Goal: Task Accomplishment & Management: Complete application form

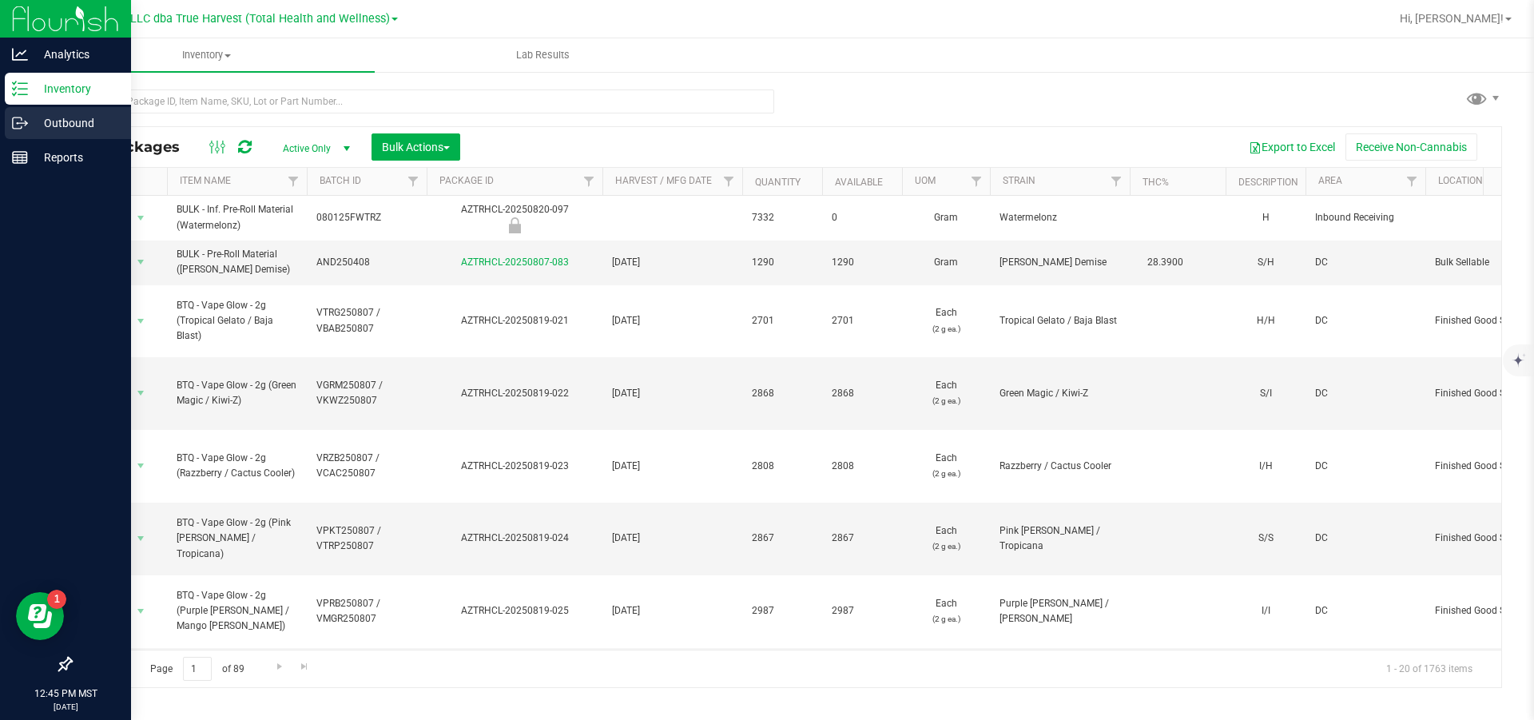
click at [57, 120] on p "Outbound" at bounding box center [76, 122] width 96 height 19
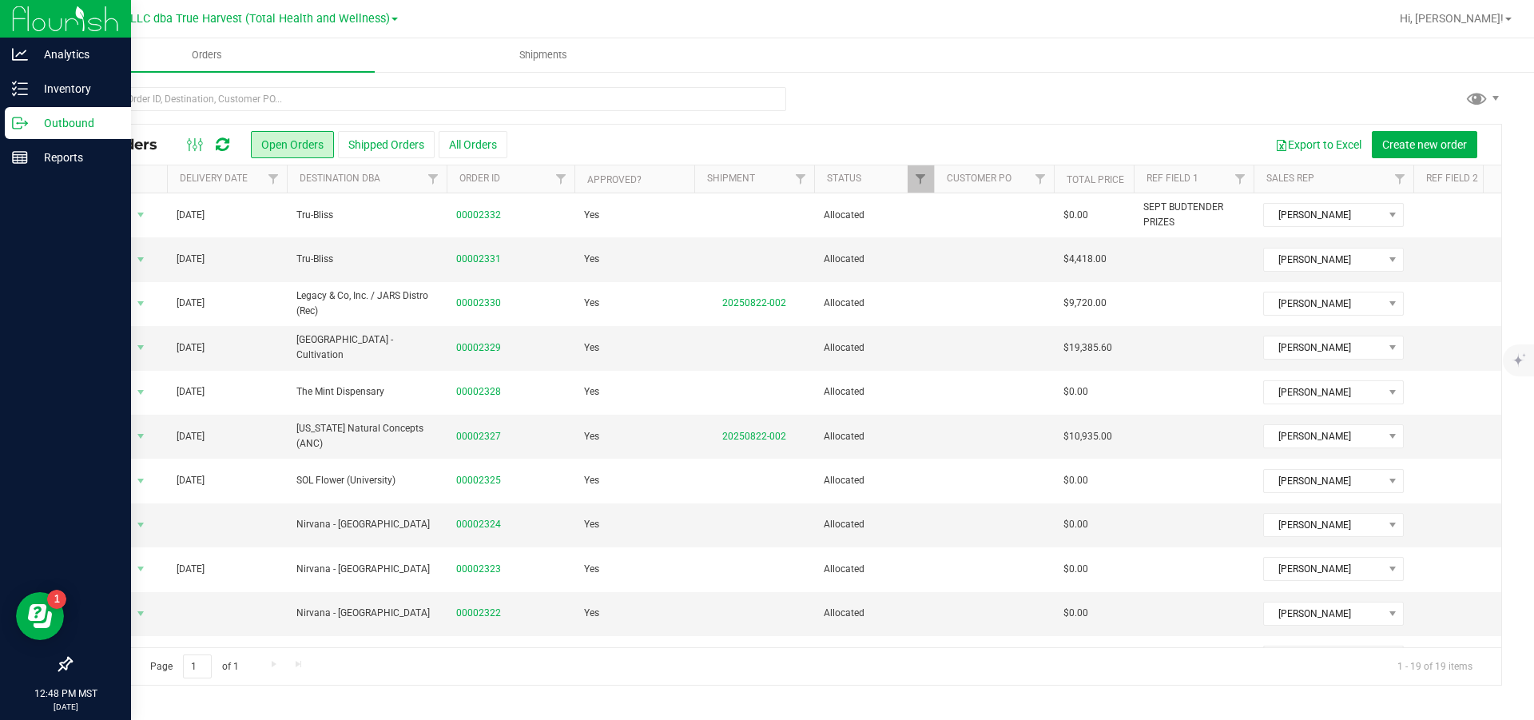
click at [54, 118] on p "Outbound" at bounding box center [76, 122] width 96 height 19
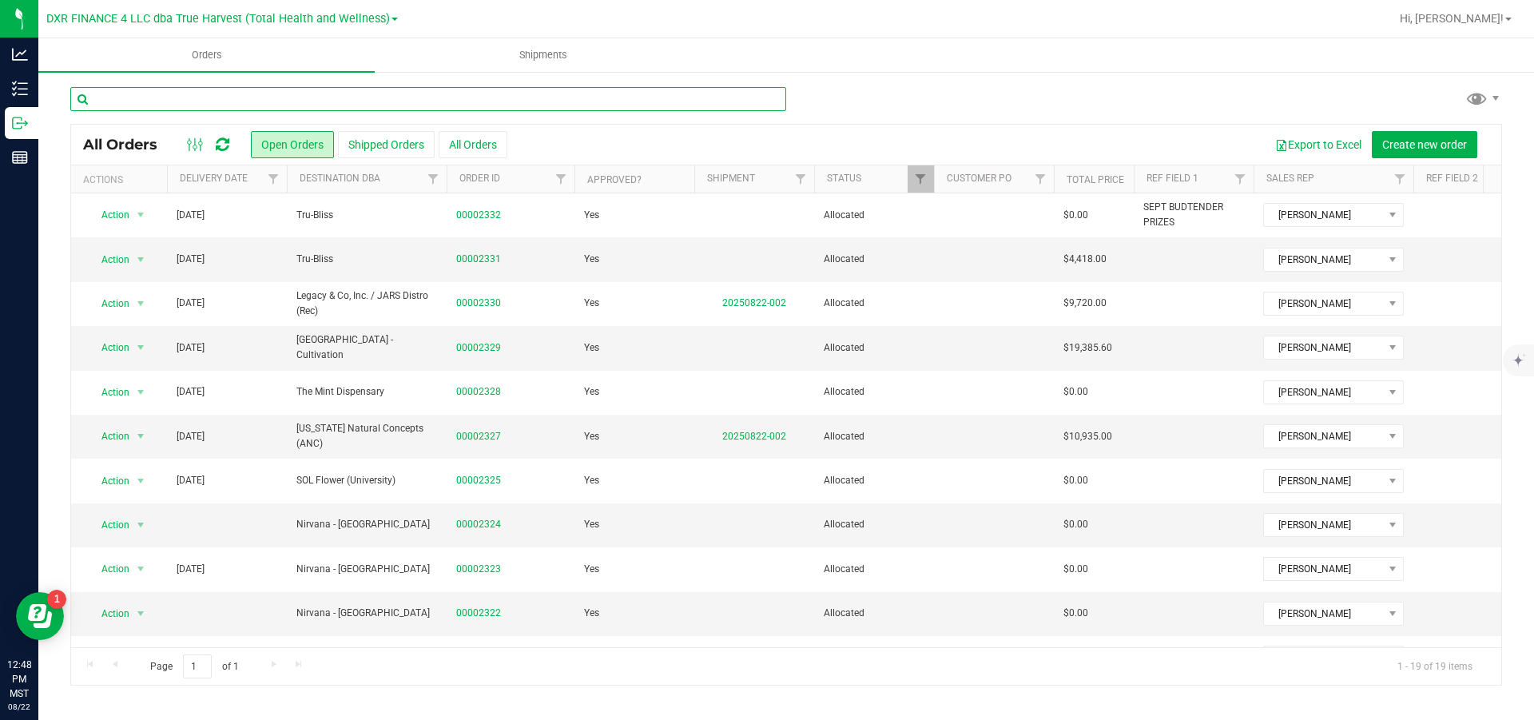
click at [363, 105] on input "text" at bounding box center [428, 99] width 716 height 24
type input "a"
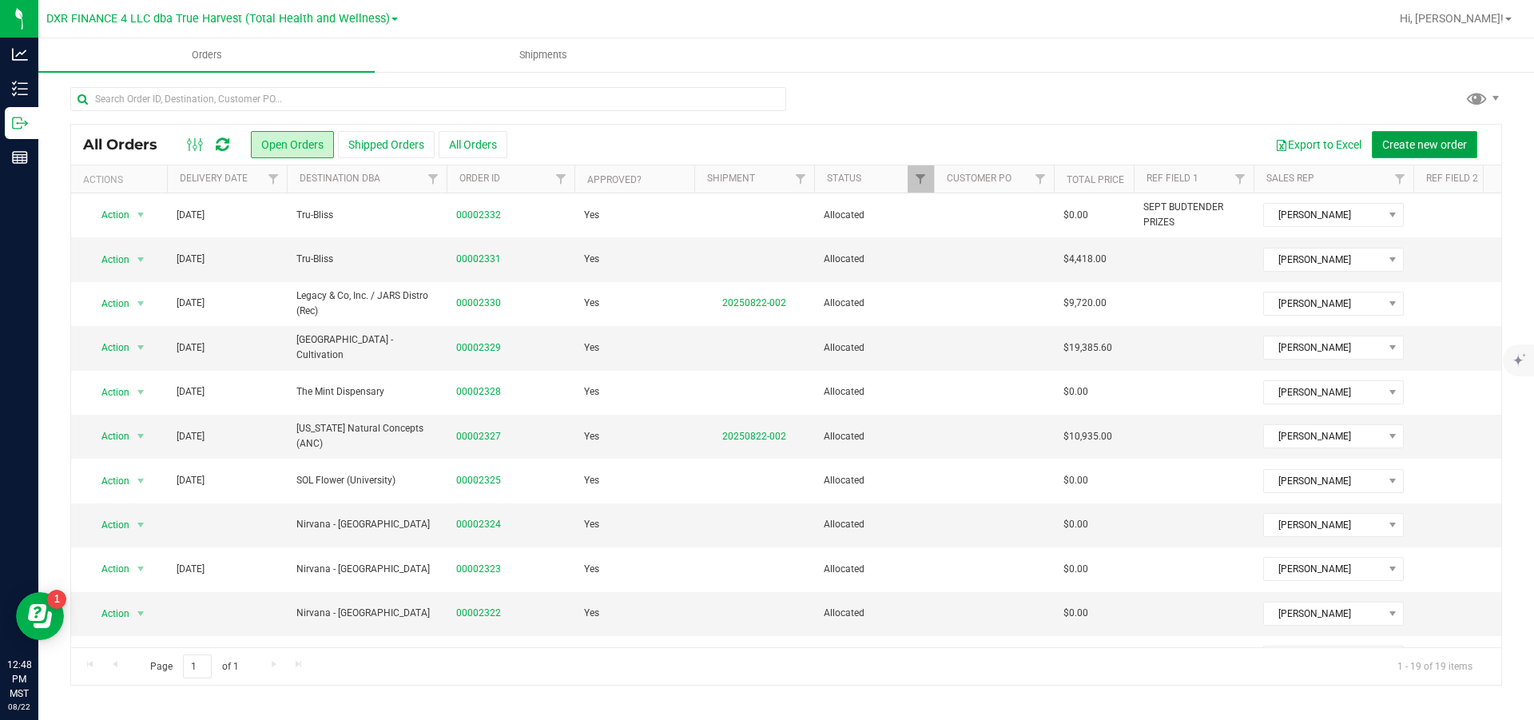
click at [1417, 144] on span "Create new order" at bounding box center [1424, 144] width 85 height 13
click at [1427, 149] on span "Create new order" at bounding box center [1424, 144] width 85 height 13
click at [1395, 132] on button "Create new order" at bounding box center [1424, 144] width 105 height 27
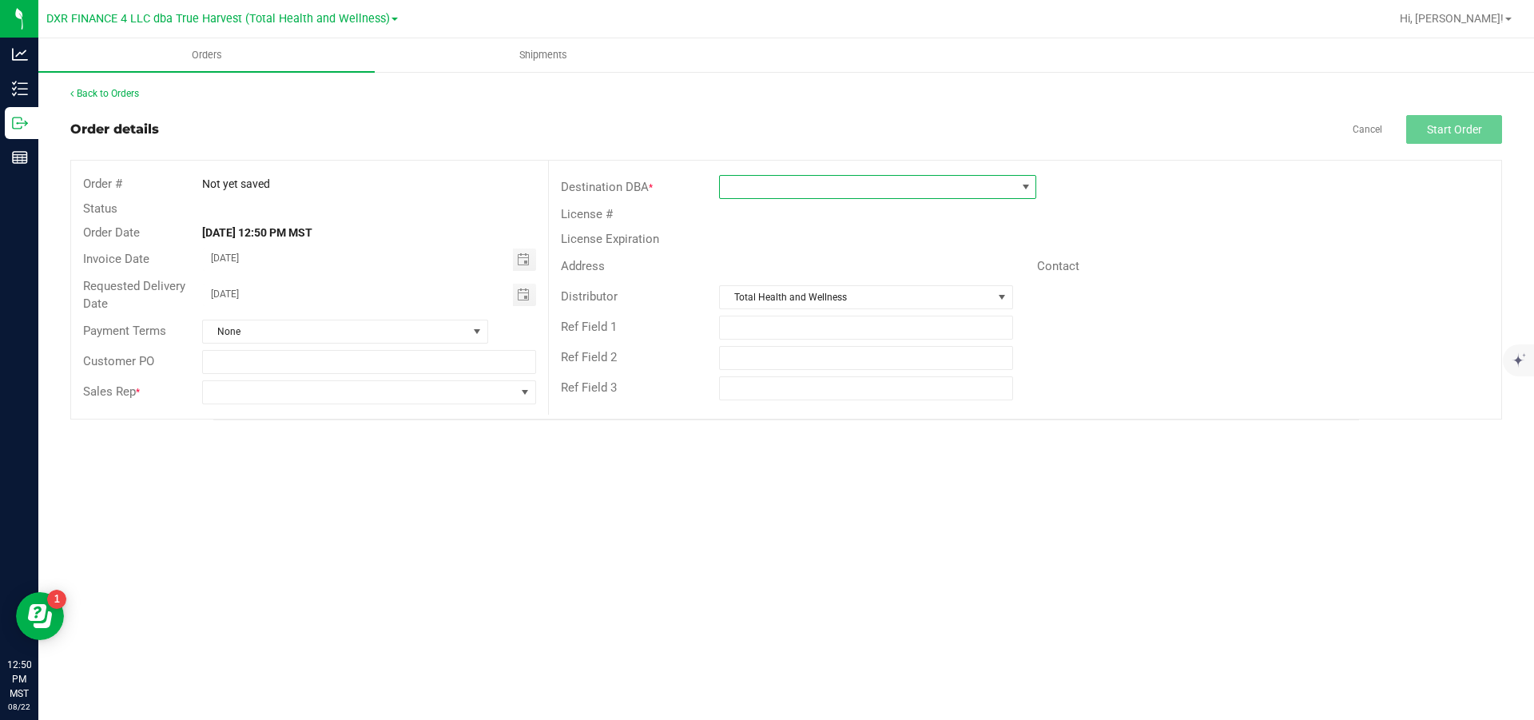
click at [885, 193] on span at bounding box center [868, 187] width 296 height 22
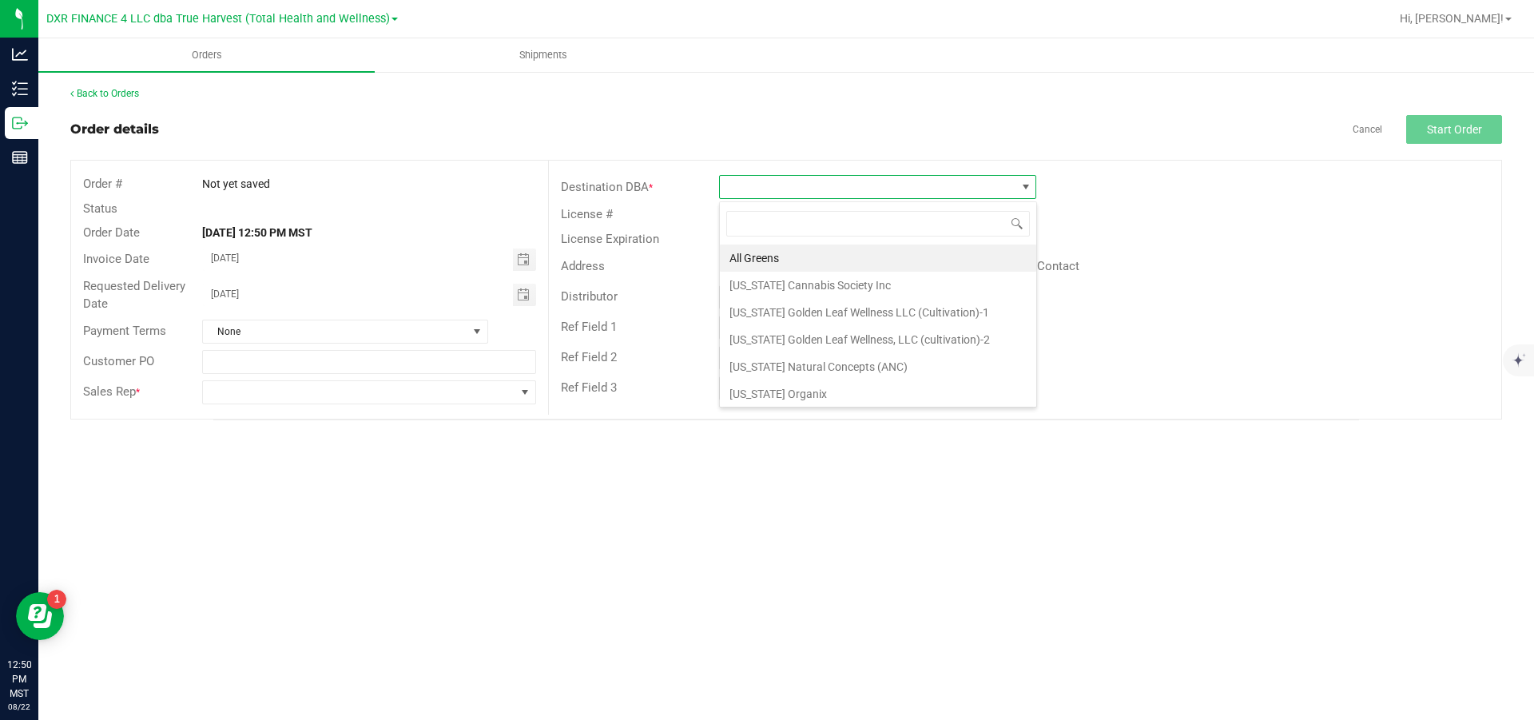
scroll to position [24, 316]
type input "ariz"
click at [881, 260] on li "[US_STATE] Cannabis Society Inc" at bounding box center [878, 258] width 316 height 27
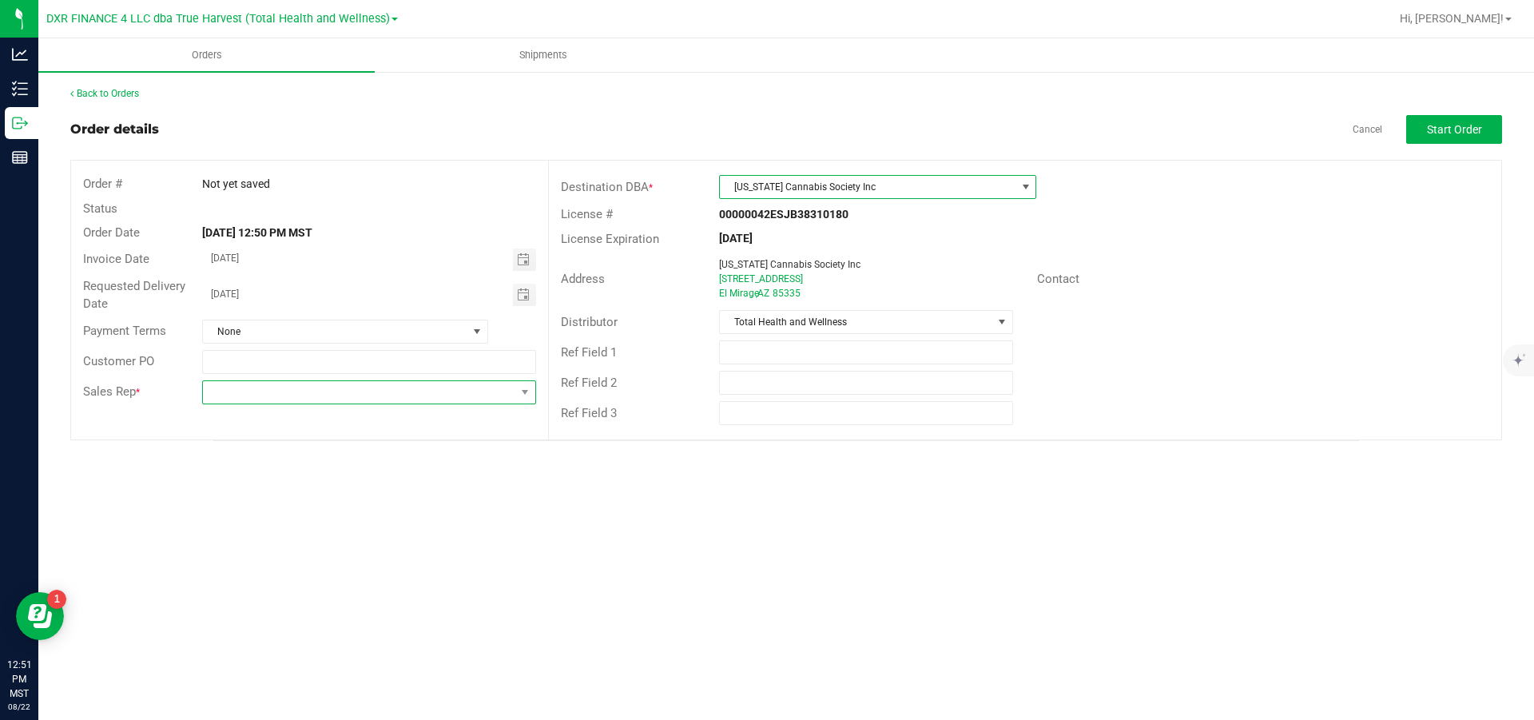
drag, startPoint x: 454, startPoint y: 392, endPoint x: 451, endPoint y: 404, distance: 12.4
click at [455, 392] on span at bounding box center [359, 392] width 312 height 22
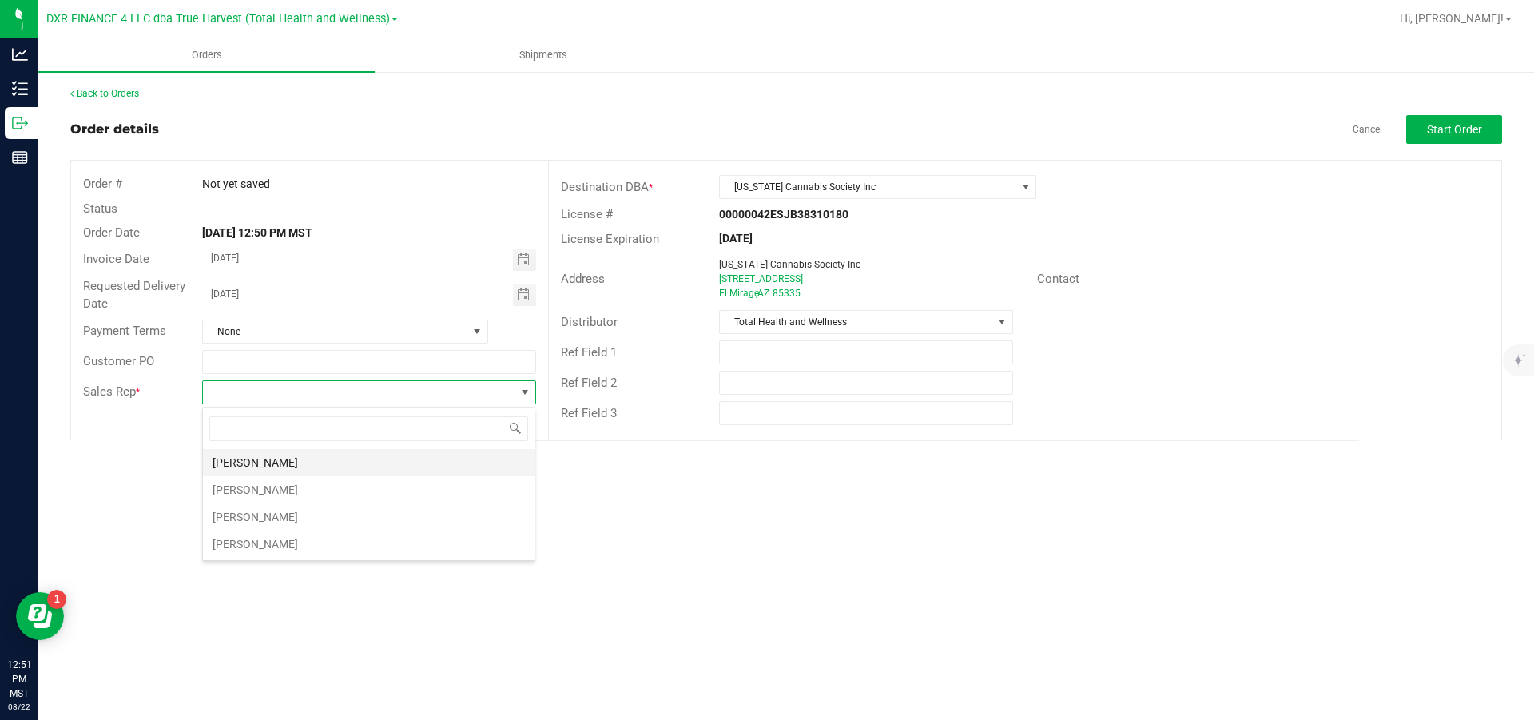
scroll to position [24, 333]
click at [352, 472] on li "[PERSON_NAME]" at bounding box center [369, 462] width 332 height 27
click at [349, 300] on input "[DATE]" at bounding box center [358, 294] width 310 height 20
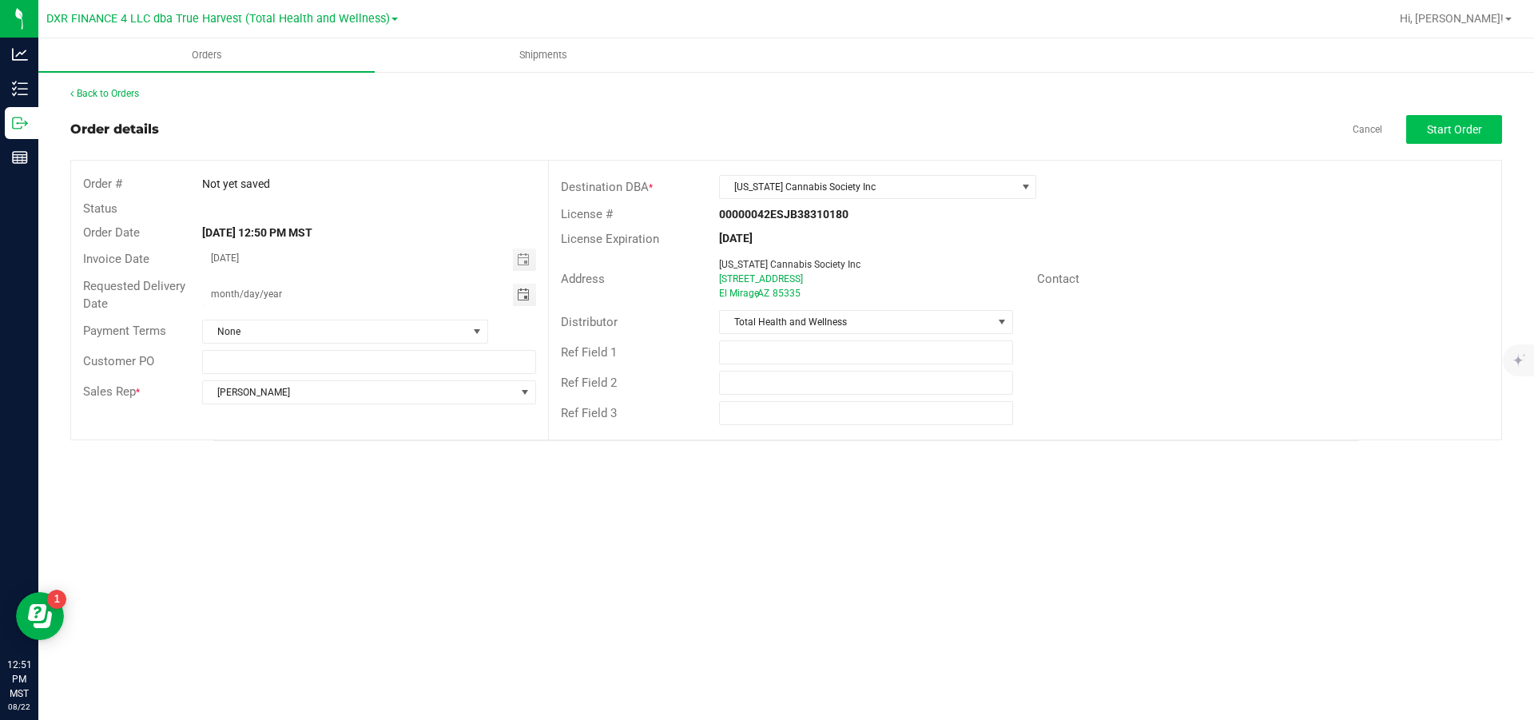
type input "month/day/year"
click at [1454, 123] on button "Start Order" at bounding box center [1454, 129] width 96 height 29
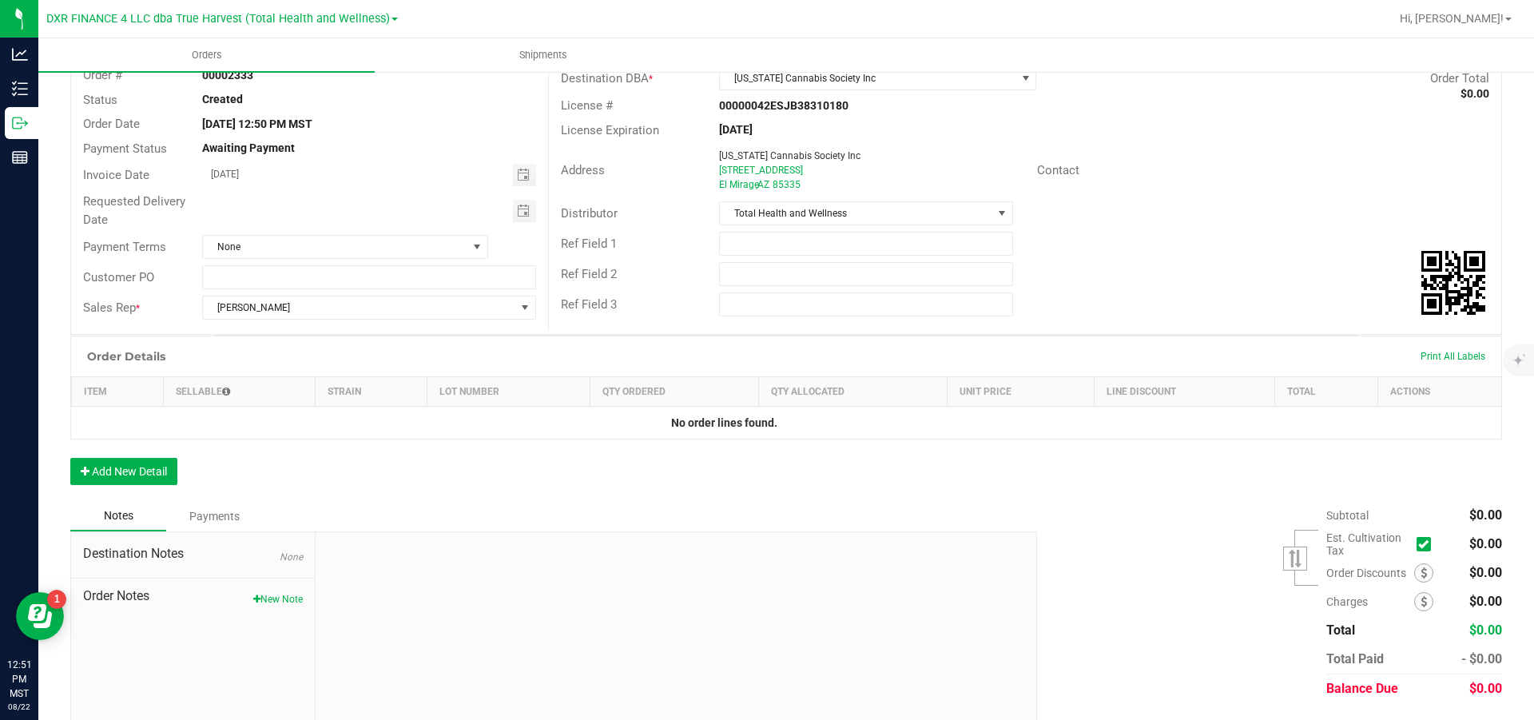
scroll to position [120, 0]
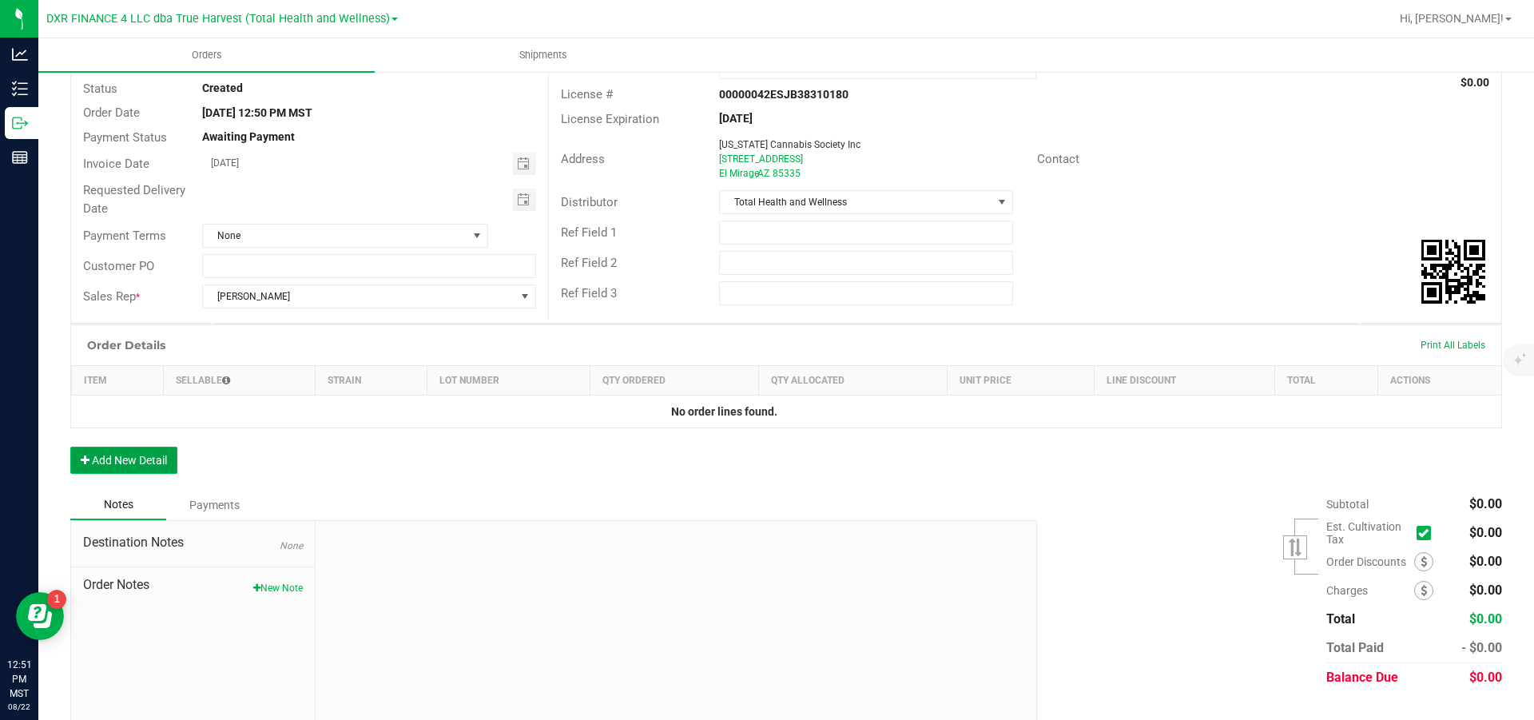
click at [94, 474] on button "Add New Detail" at bounding box center [123, 460] width 107 height 27
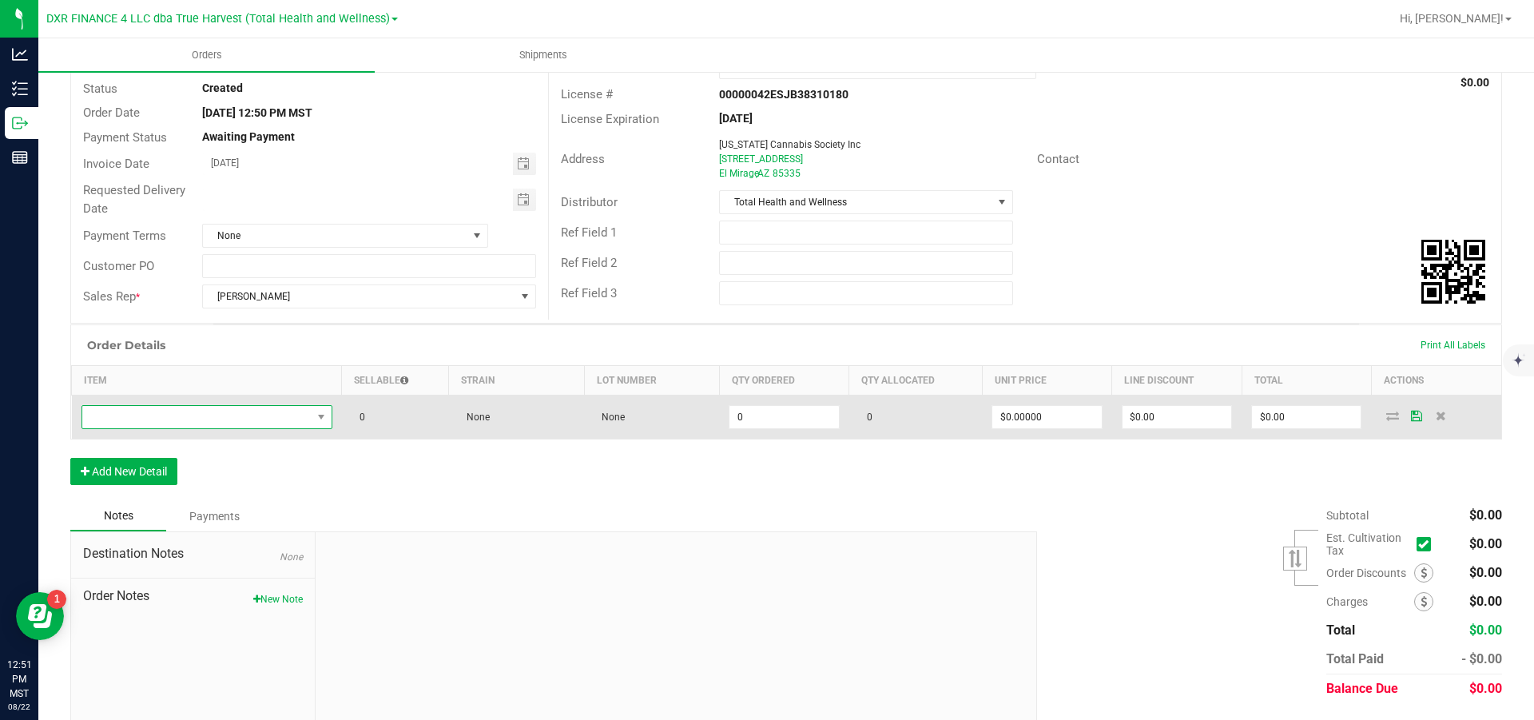
click at [129, 416] on span "NO DATA FOUND" at bounding box center [196, 417] width 229 height 22
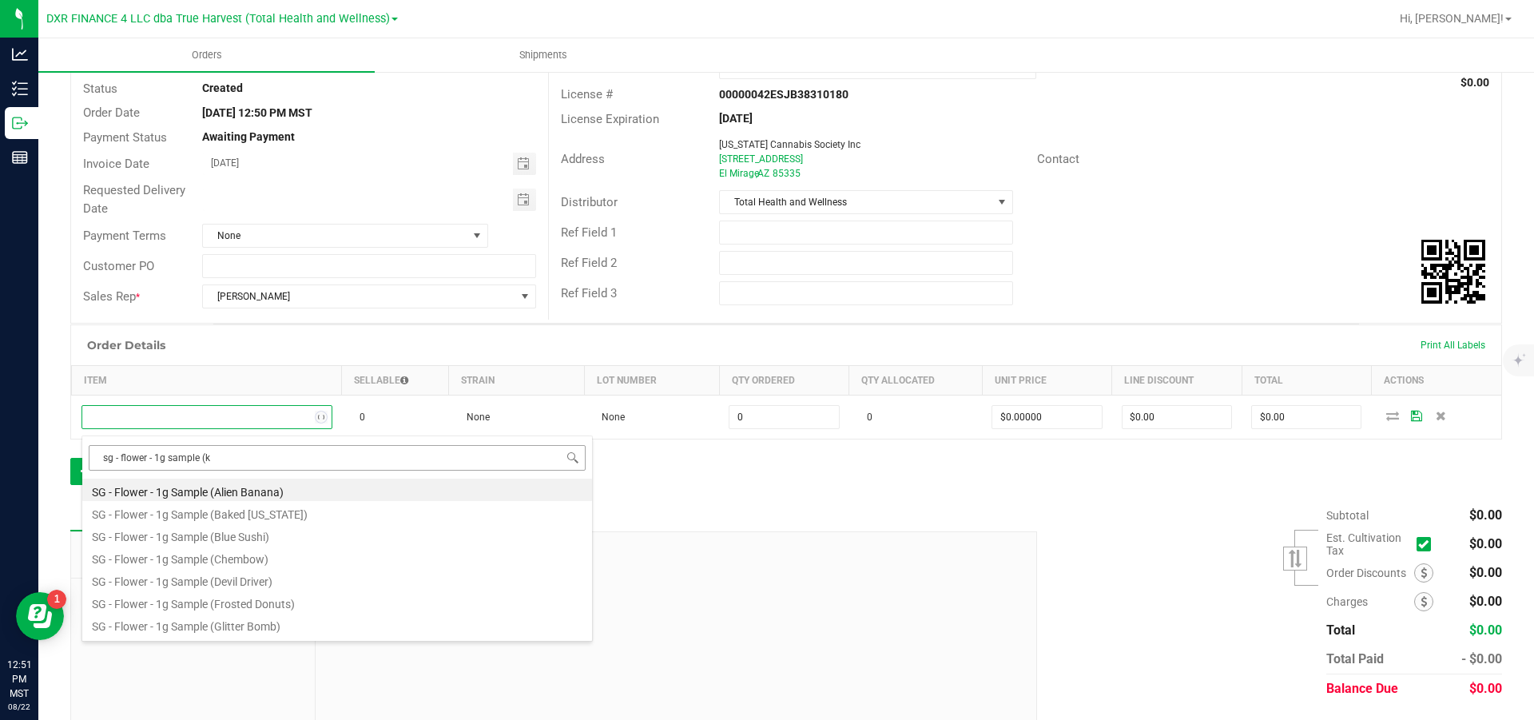
type input "sg - flower - 1g sample (ku"
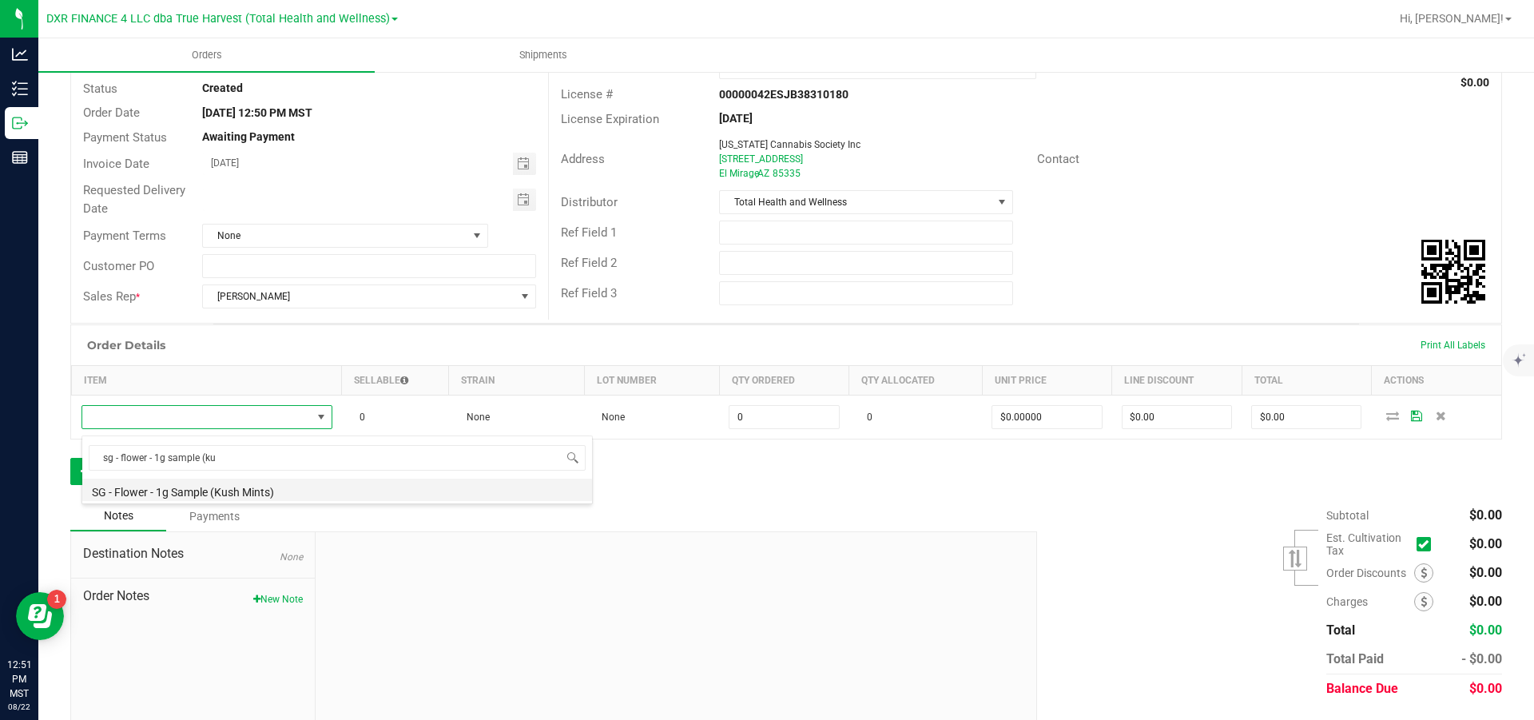
click at [255, 489] on li "SG - Flower - 1g Sample (Kush Mints)" at bounding box center [337, 490] width 510 height 22
type input "0 ea"
type input "$0.00430"
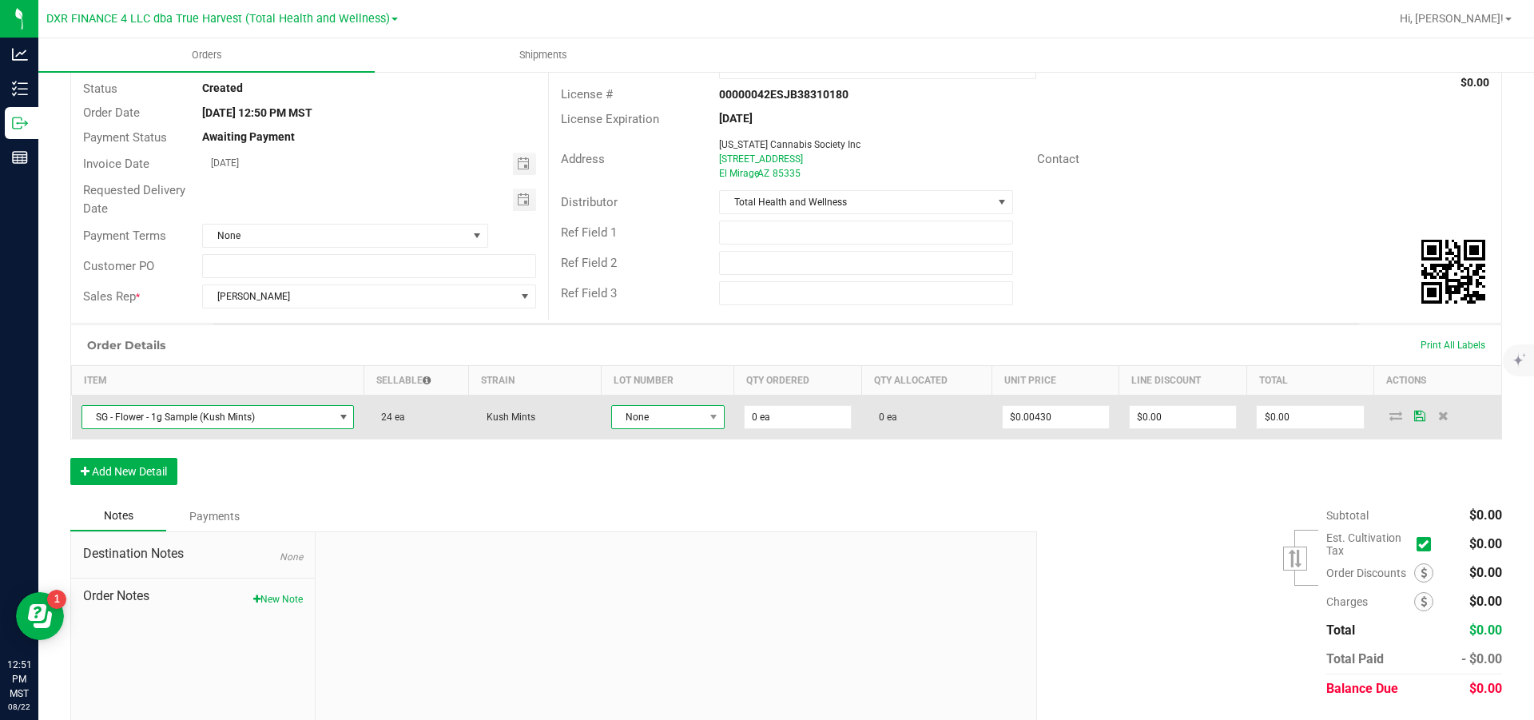
click at [698, 417] on span "None" at bounding box center [658, 417] width 92 height 22
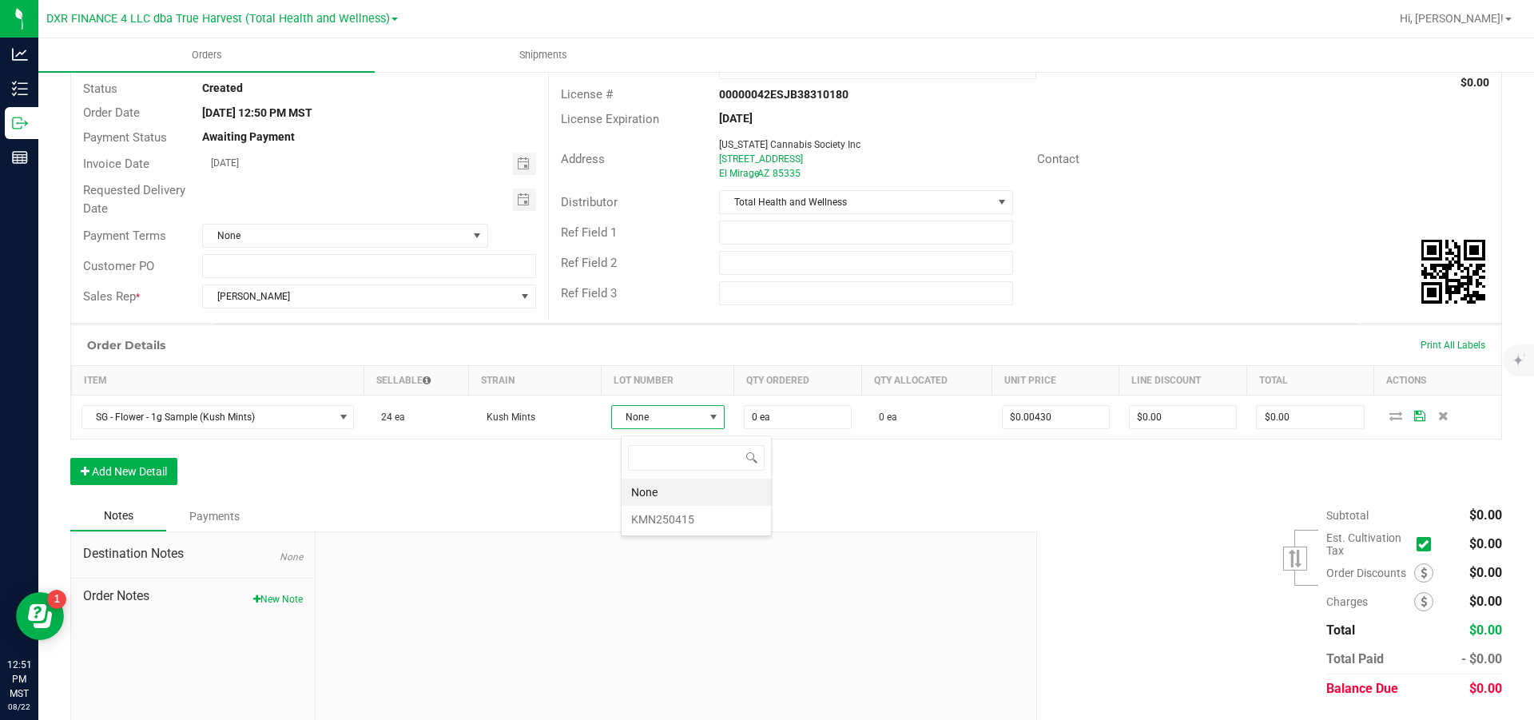
scroll to position [24, 105]
click at [674, 521] on li "KMN250415" at bounding box center [696, 519] width 149 height 27
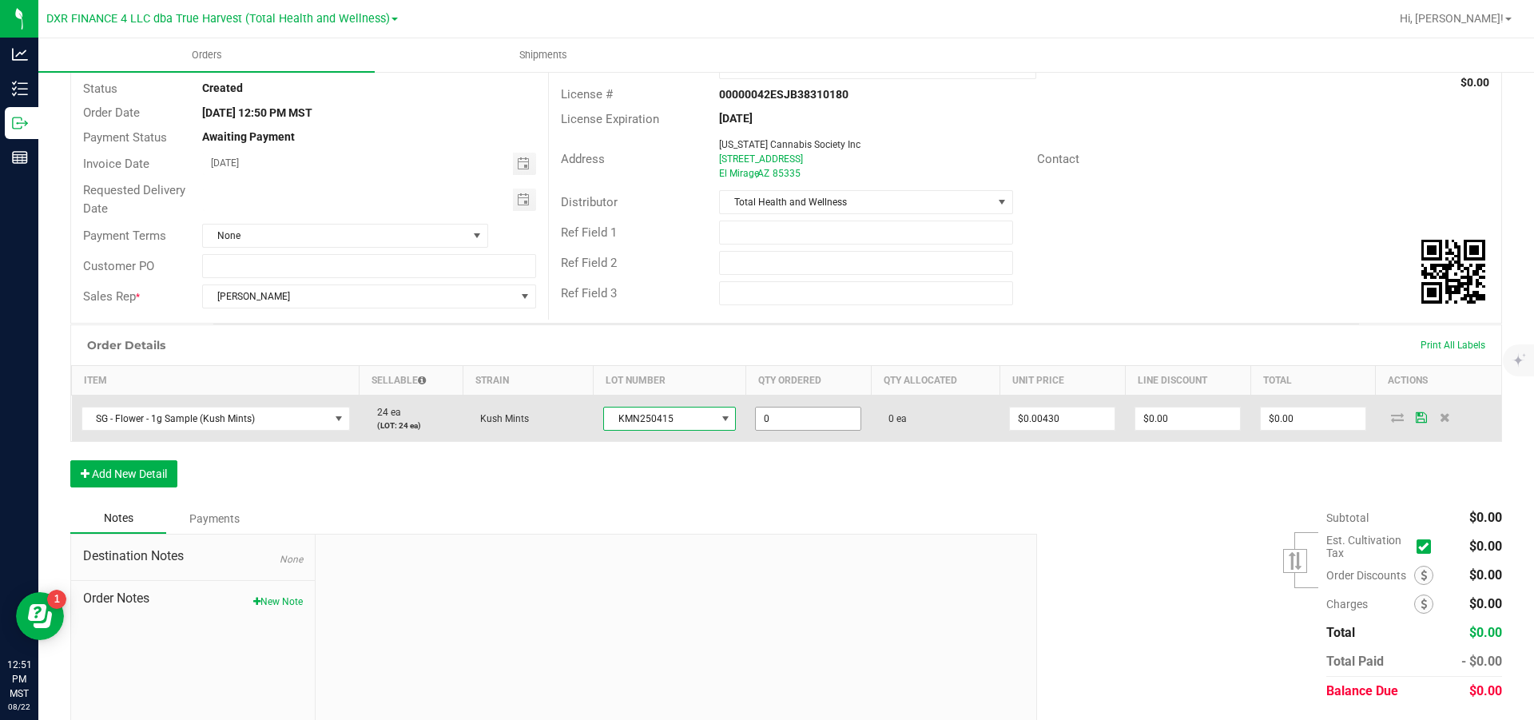
drag, startPoint x: 817, startPoint y: 435, endPoint x: 806, endPoint y: 429, distance: 11.8
click at [816, 430] on input "0" at bounding box center [808, 419] width 105 height 22
type input "24 ea"
type input "0.0043"
type input "$0.10"
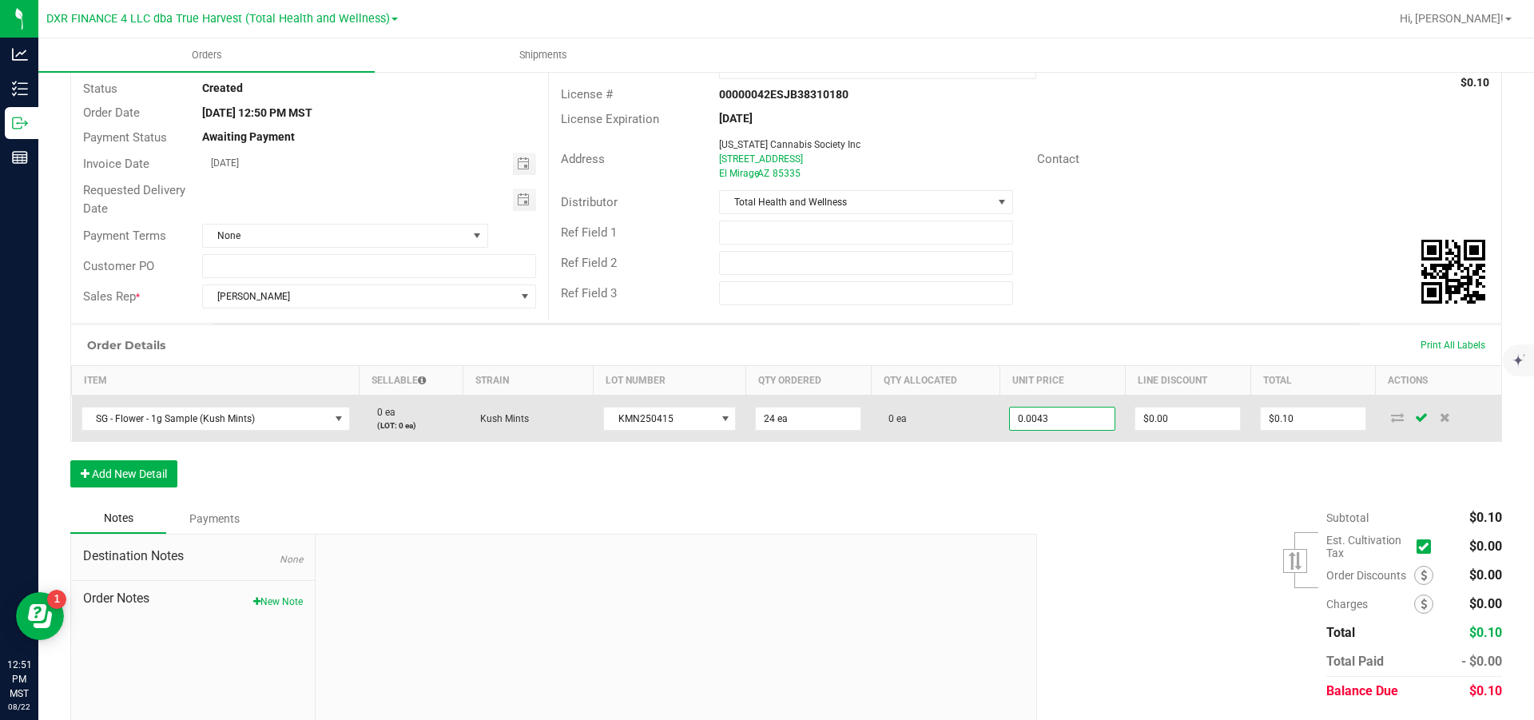
click at [1036, 423] on input "0.0043" at bounding box center [1062, 419] width 105 height 22
type input "$0.00000"
type input "0"
type input "$0.00"
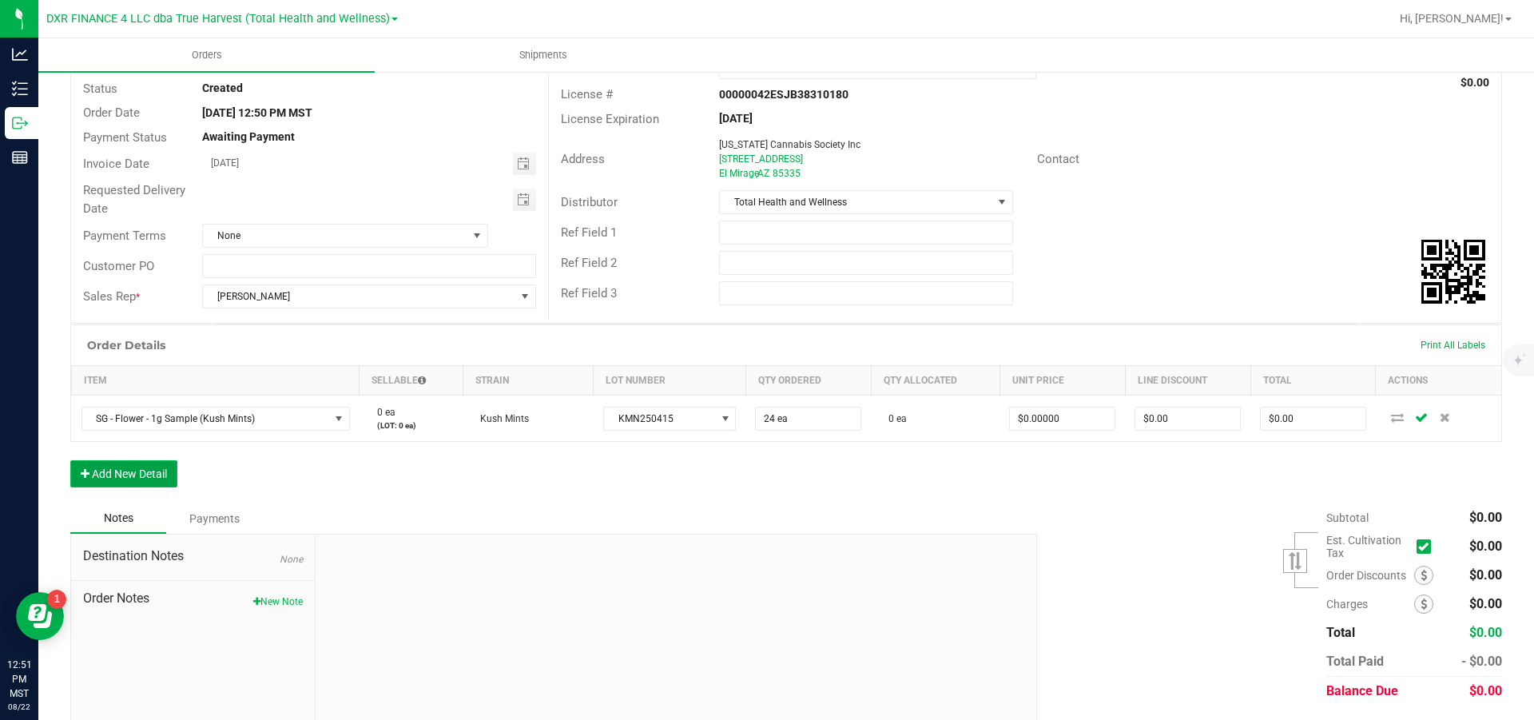
click at [107, 487] on button "Add New Detail" at bounding box center [123, 473] width 107 height 27
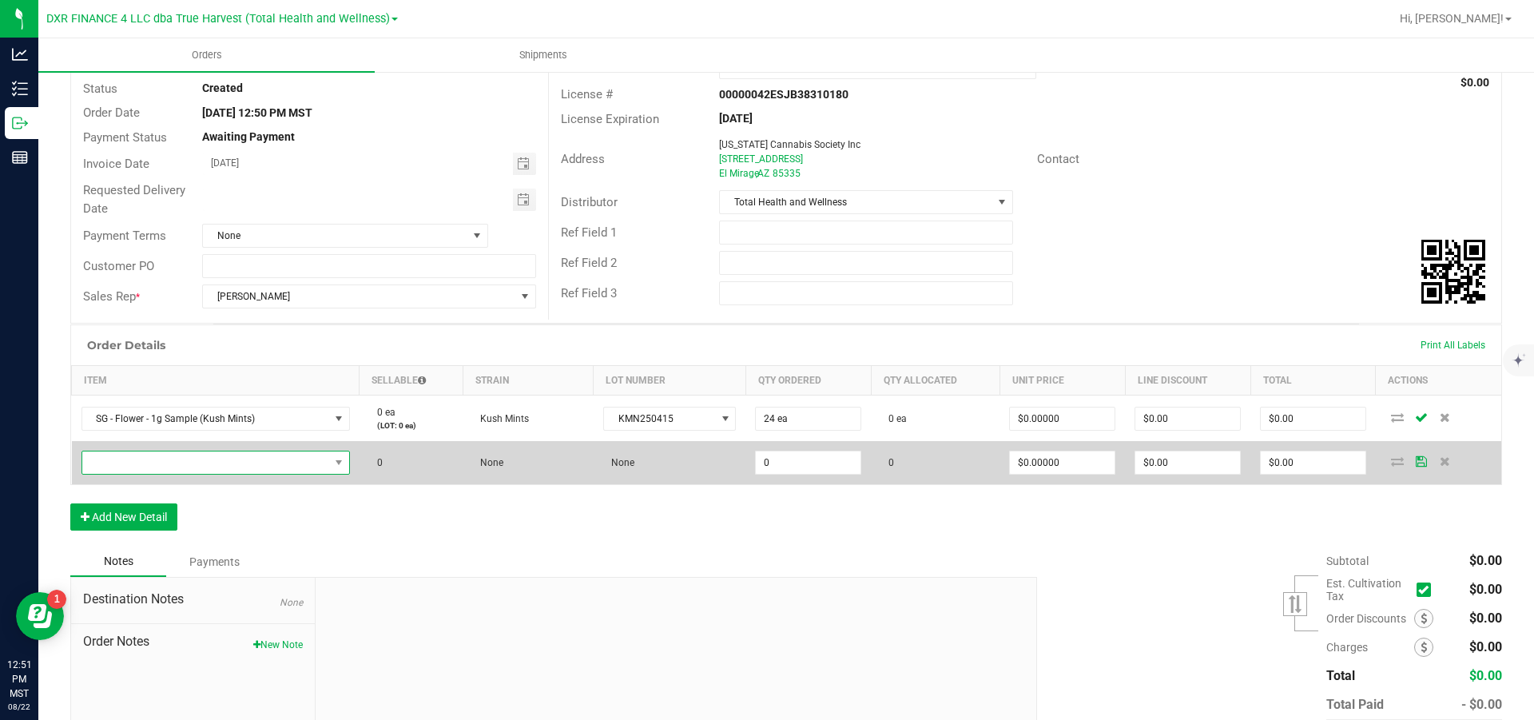
click at [128, 474] on span "NO DATA FOUND" at bounding box center [205, 462] width 247 height 22
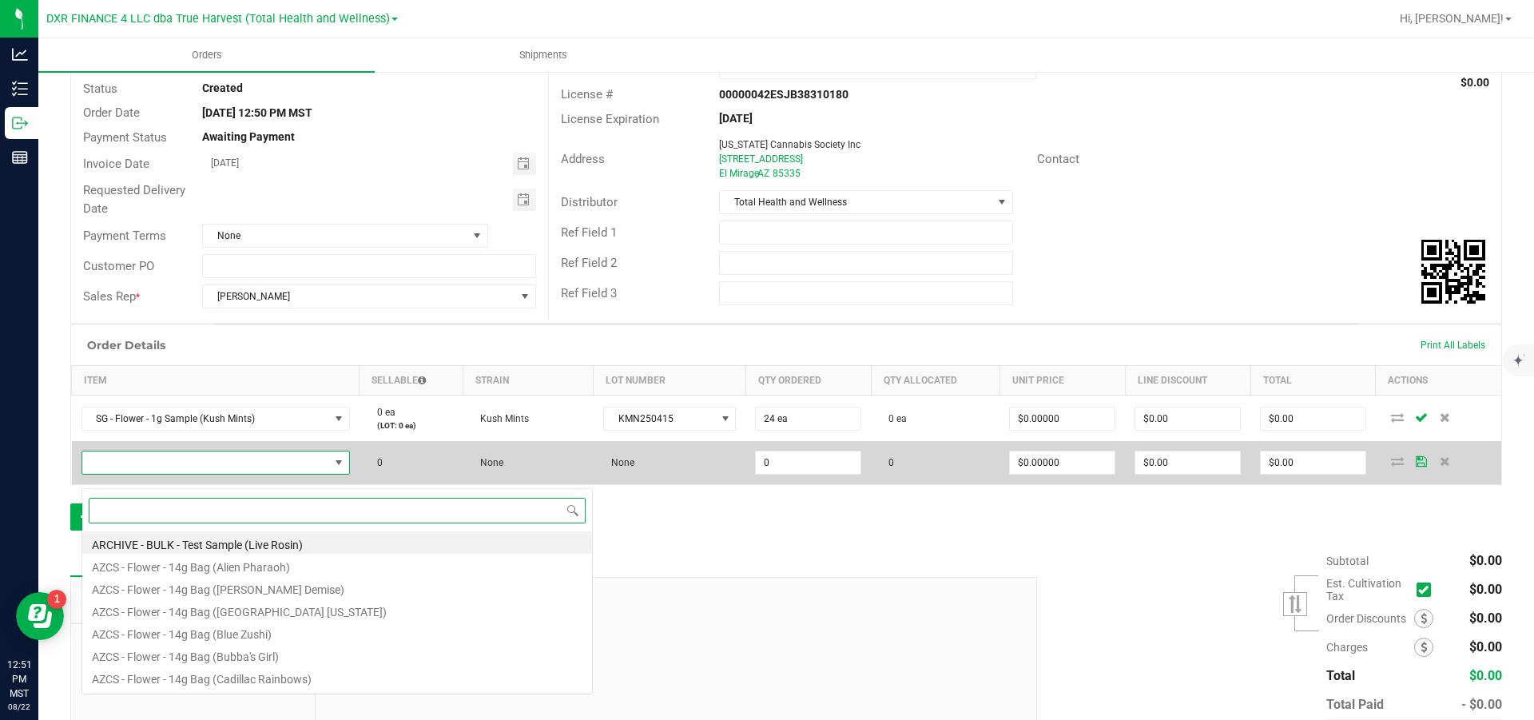
scroll to position [24, 275]
paste input "[DATE] through [DATE], we can run a Buy One at Full Price / Get One at Half Pri…"
type input "[DATE] through [DATE], we can run a Buy One at Full Price / Get One at Half Pri…"
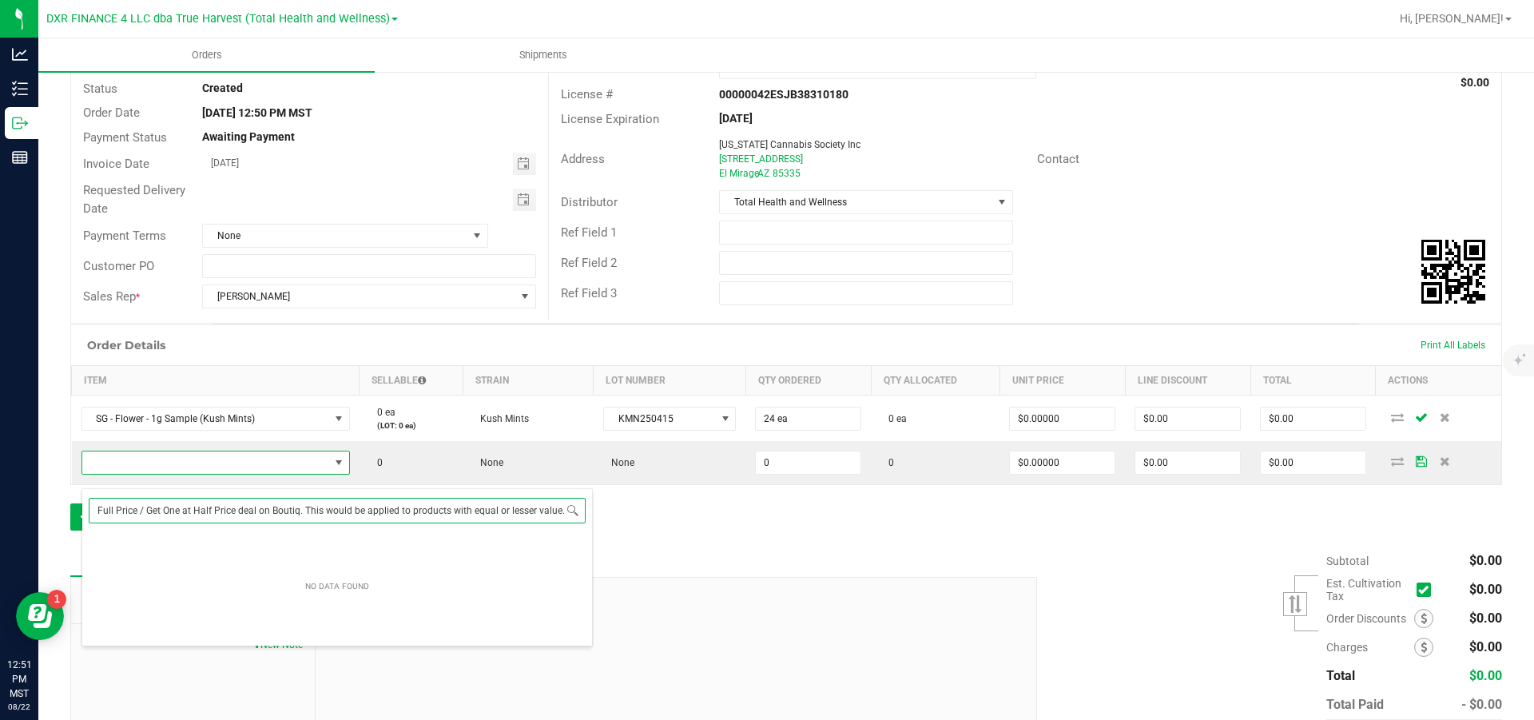
click at [232, 508] on input "[DATE] through [DATE], we can run a Buy One at Full Price / Get One at Half Pri…" at bounding box center [337, 510] width 497 height 25
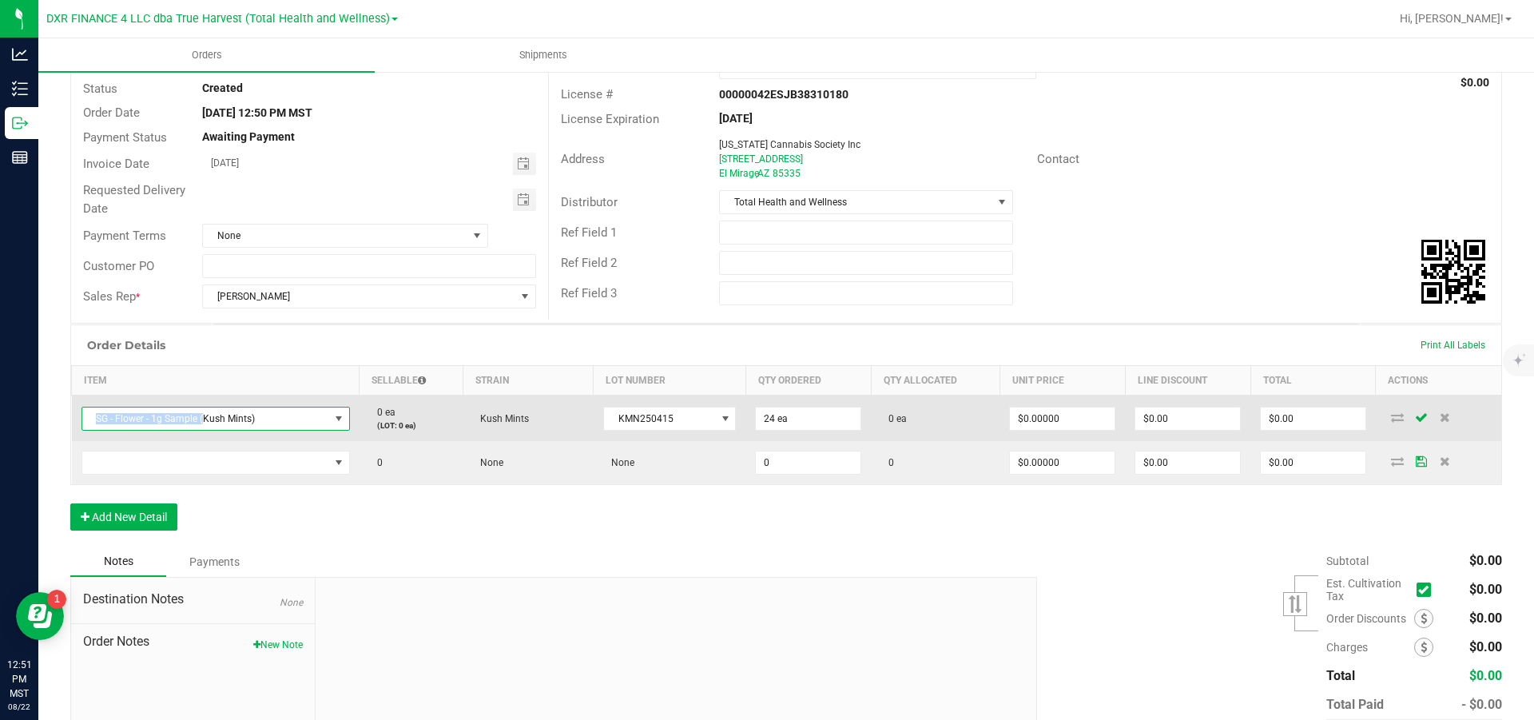
drag, startPoint x: 221, startPoint y: 427, endPoint x: 90, endPoint y: 435, distance: 131.3
click at [90, 430] on span "SG - Flower - 1g Sample (Kush Mints)" at bounding box center [205, 419] width 247 height 22
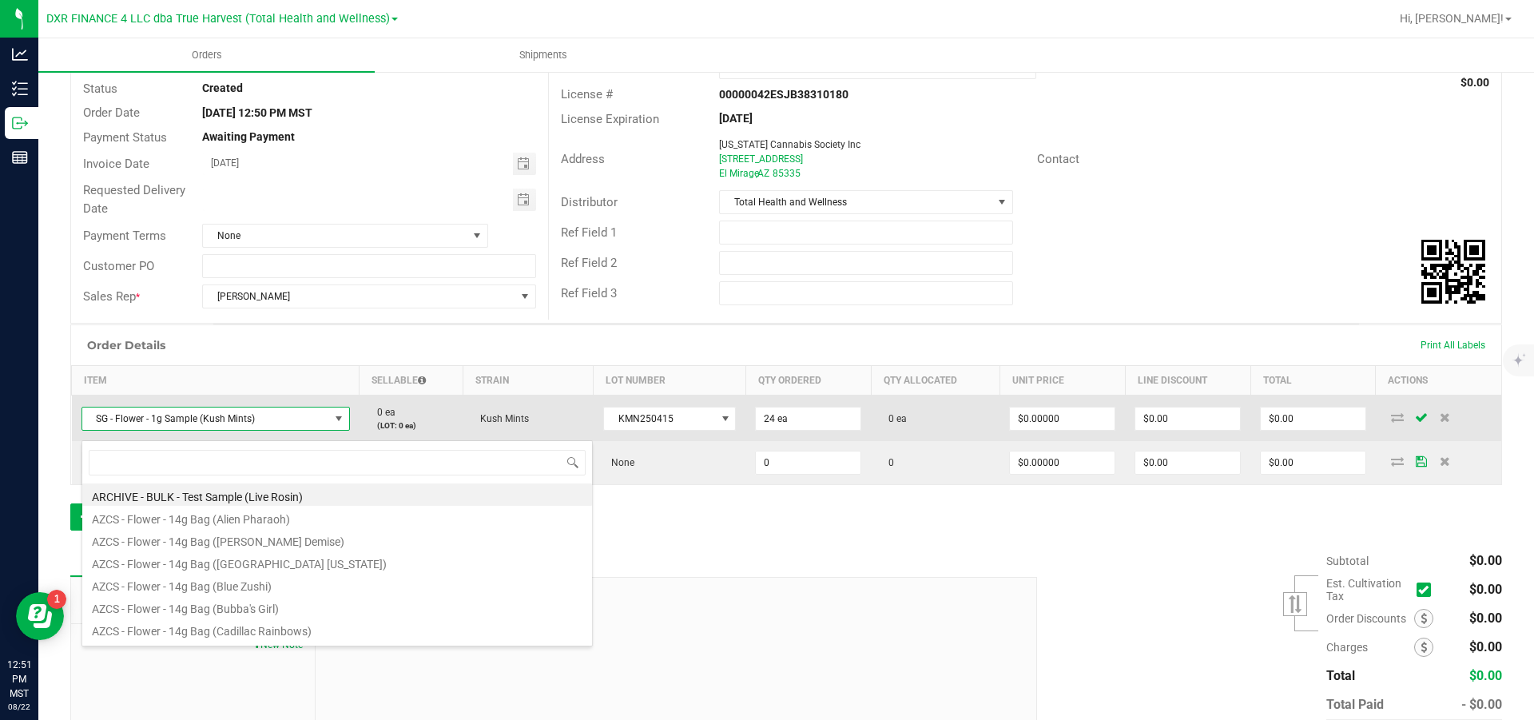
scroll to position [24, 275]
drag, startPoint x: 95, startPoint y: 431, endPoint x: 221, endPoint y: 428, distance: 125.5
click at [221, 428] on span "SG - Flower - 1g Sample (Kush Mints)" at bounding box center [205, 419] width 247 height 22
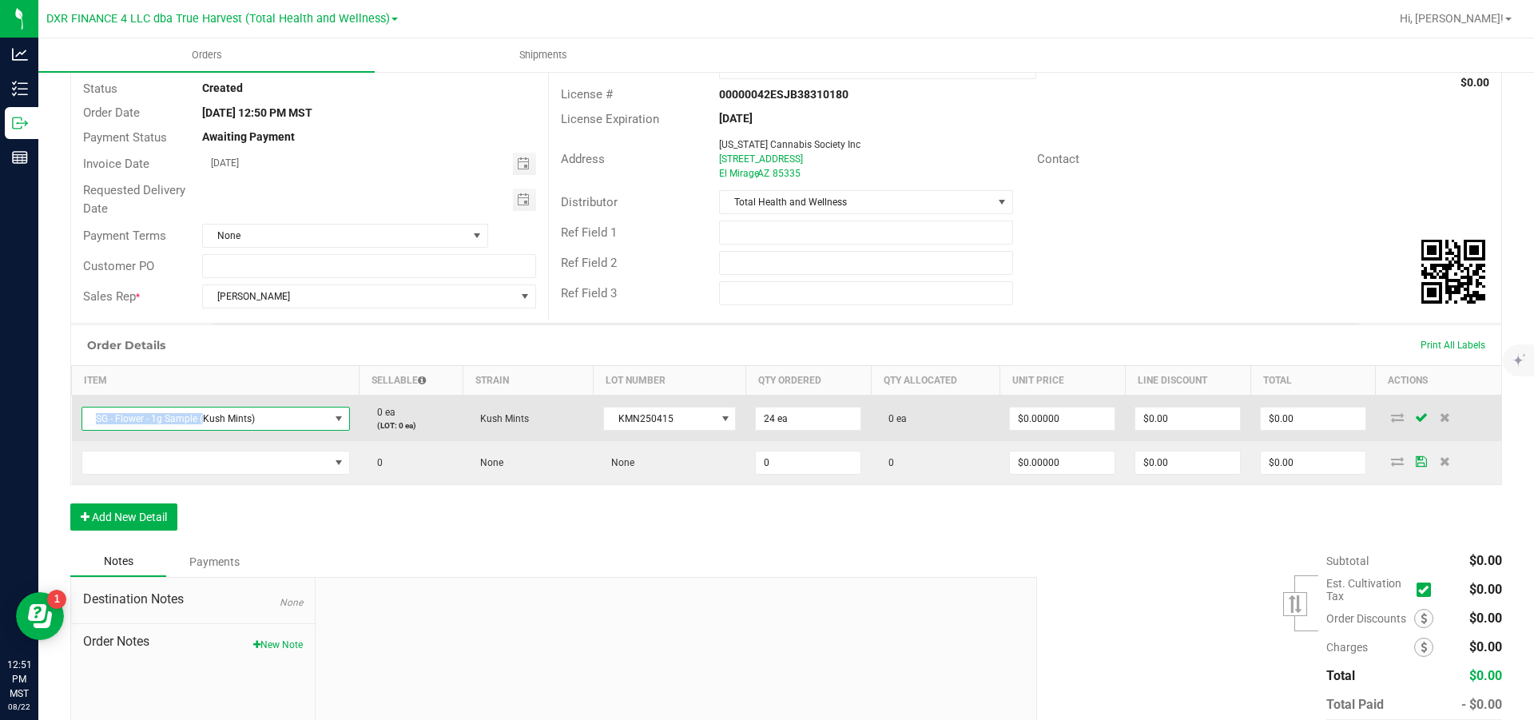
copy span "SG - Flower - 1g Sample ("
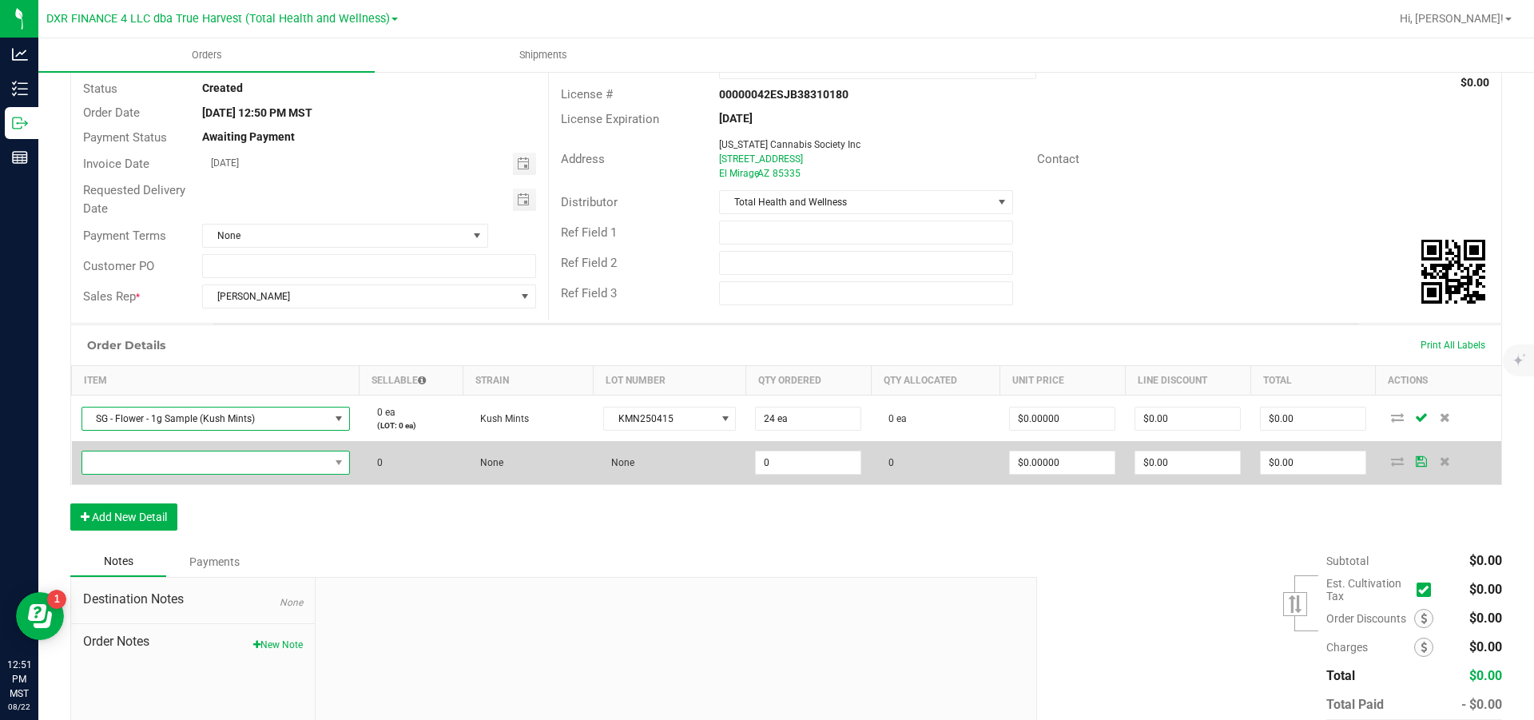
click at [162, 474] on span "NO DATA FOUND" at bounding box center [205, 462] width 247 height 22
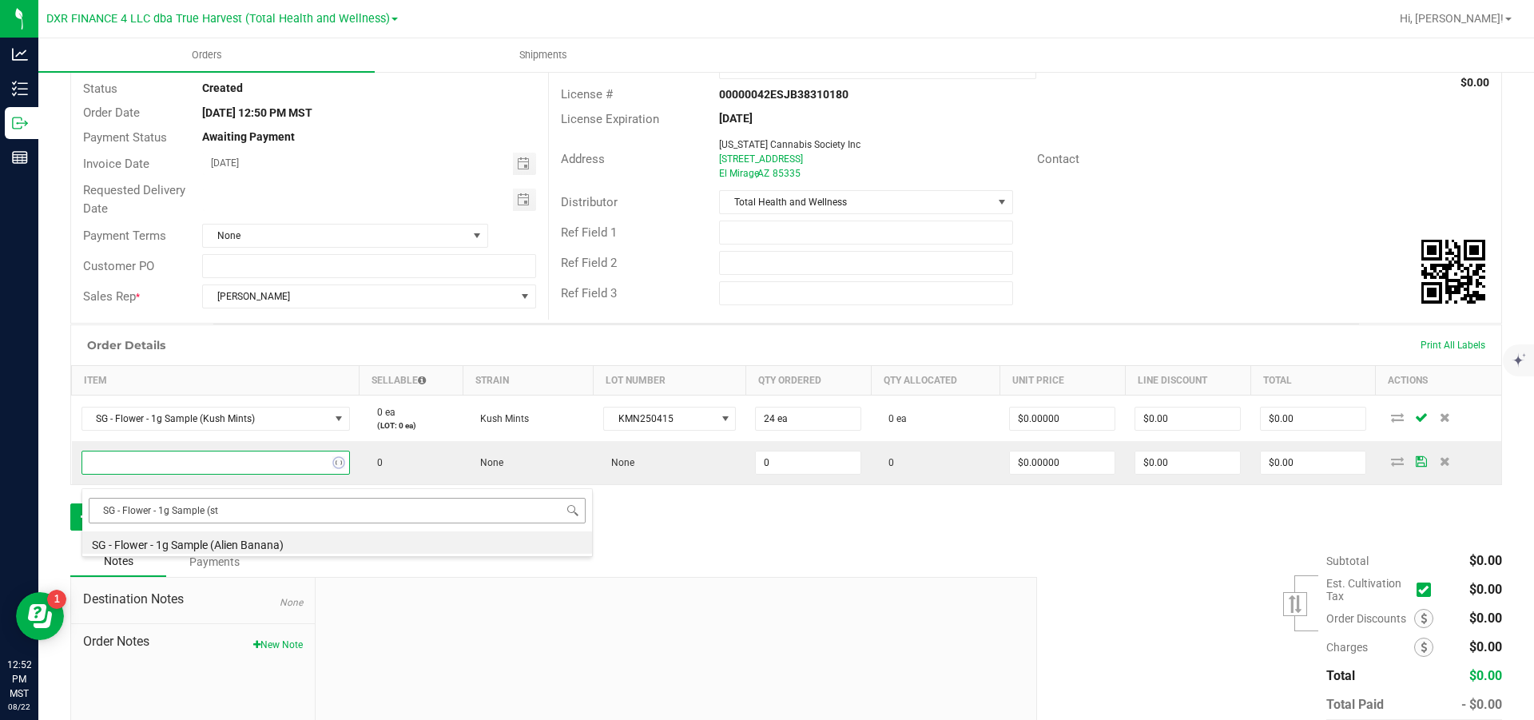
type input "SG - Flower - 1g Sample (str"
click at [235, 539] on li "SG - Flower - 1g Sample (Strawberry Zkillato Bx1)" at bounding box center [337, 542] width 510 height 22
type input "0 ea"
type input "$0.00430"
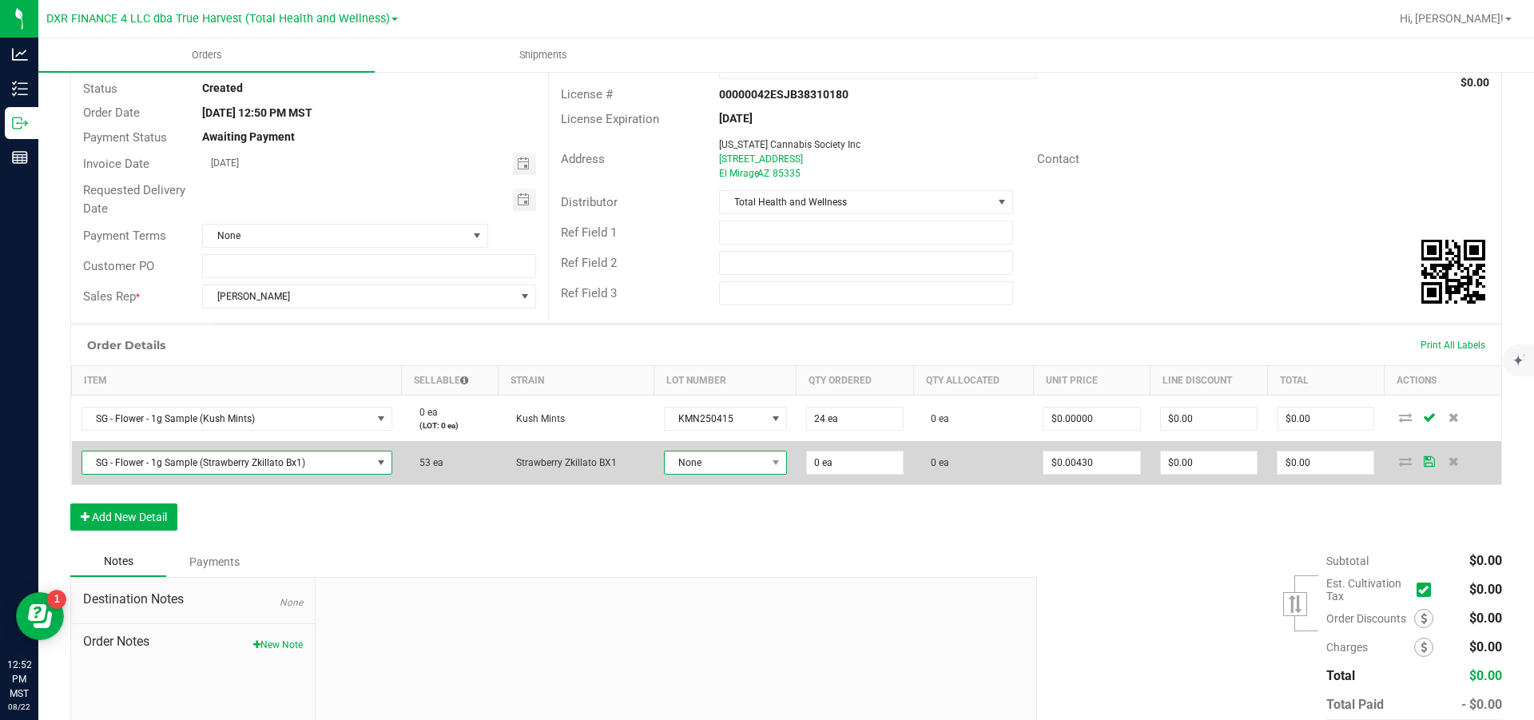
click at [757, 474] on span "None" at bounding box center [715, 462] width 101 height 22
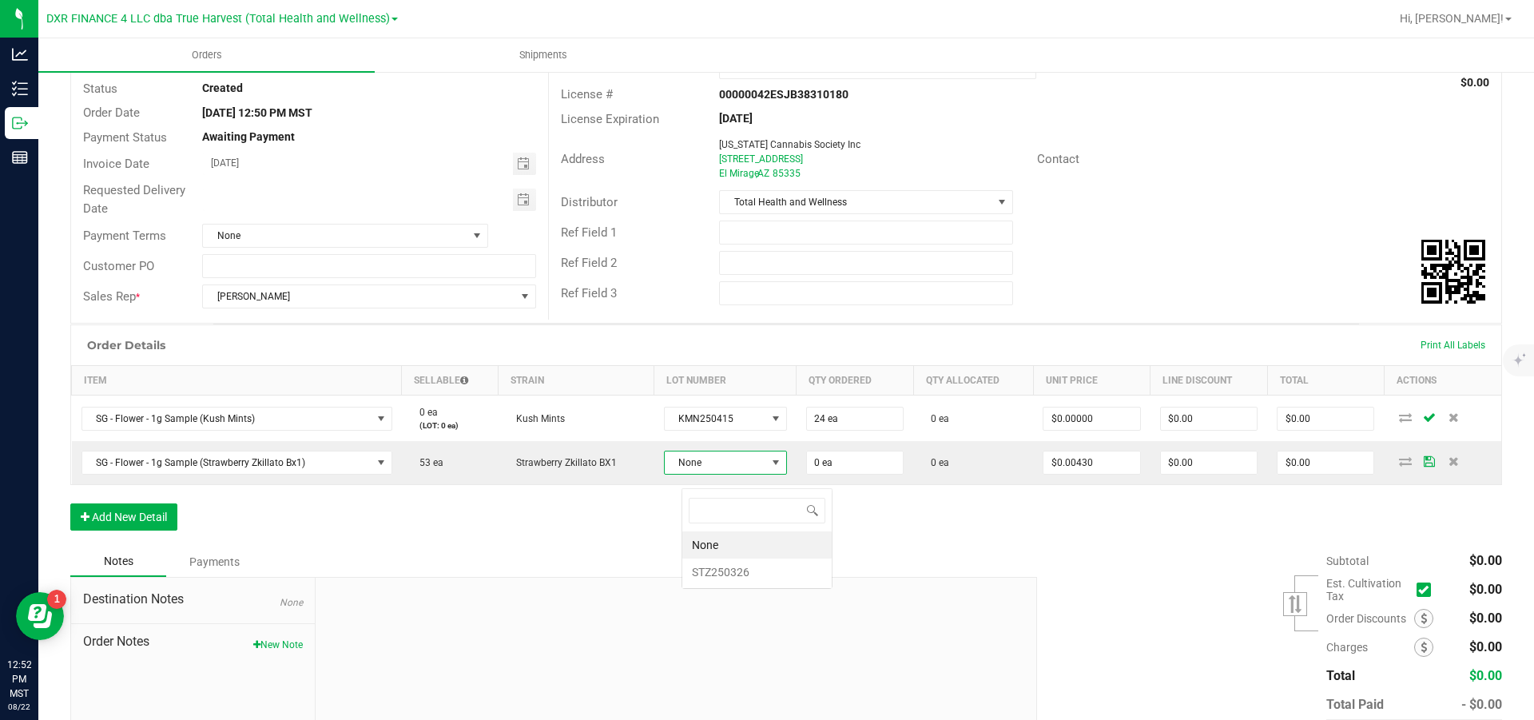
scroll to position [24, 119]
click at [708, 570] on li "STZ250326" at bounding box center [756, 572] width 149 height 27
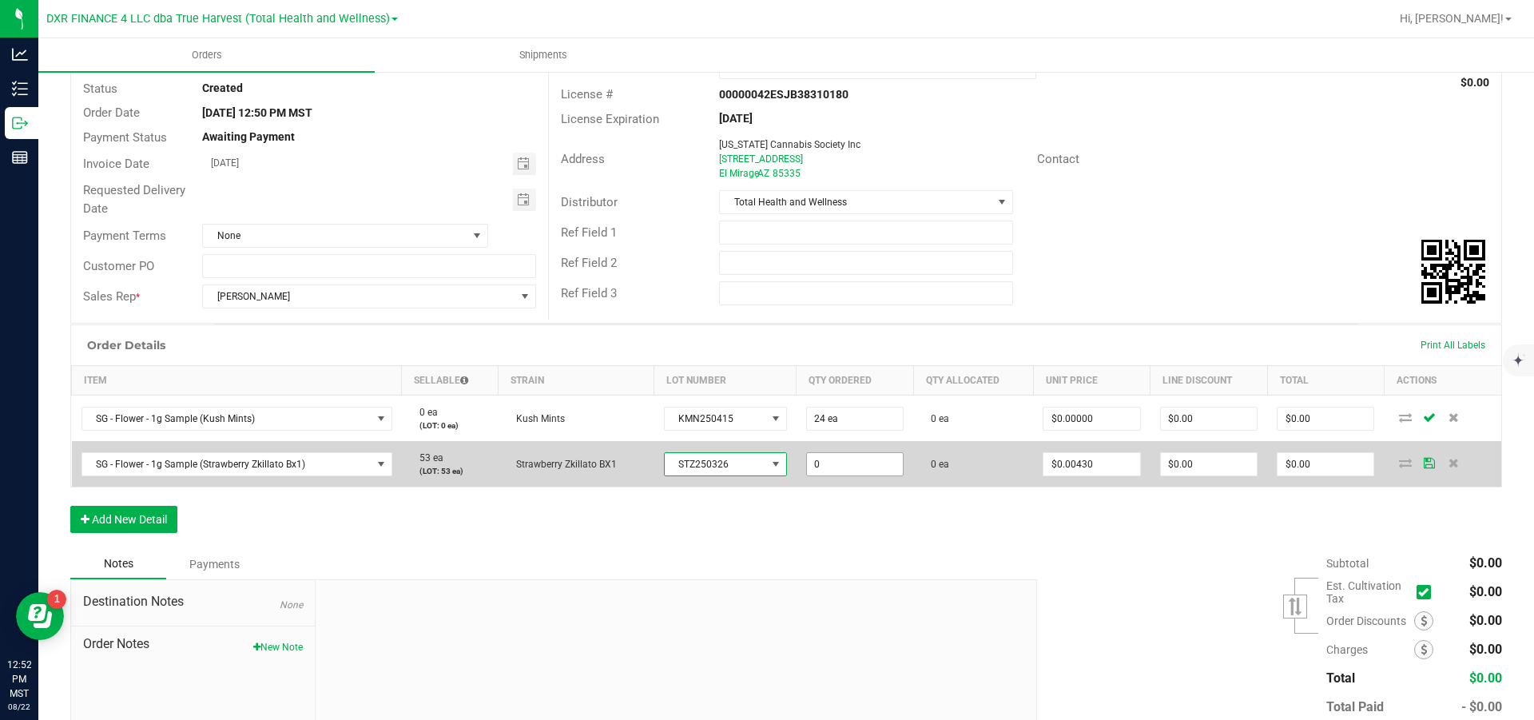
click at [853, 475] on input "0" at bounding box center [855, 464] width 96 height 22
type input "30 ea"
type input "0.0043"
type input "$0.13"
click at [1104, 475] on input "0.0043" at bounding box center [1092, 464] width 96 height 22
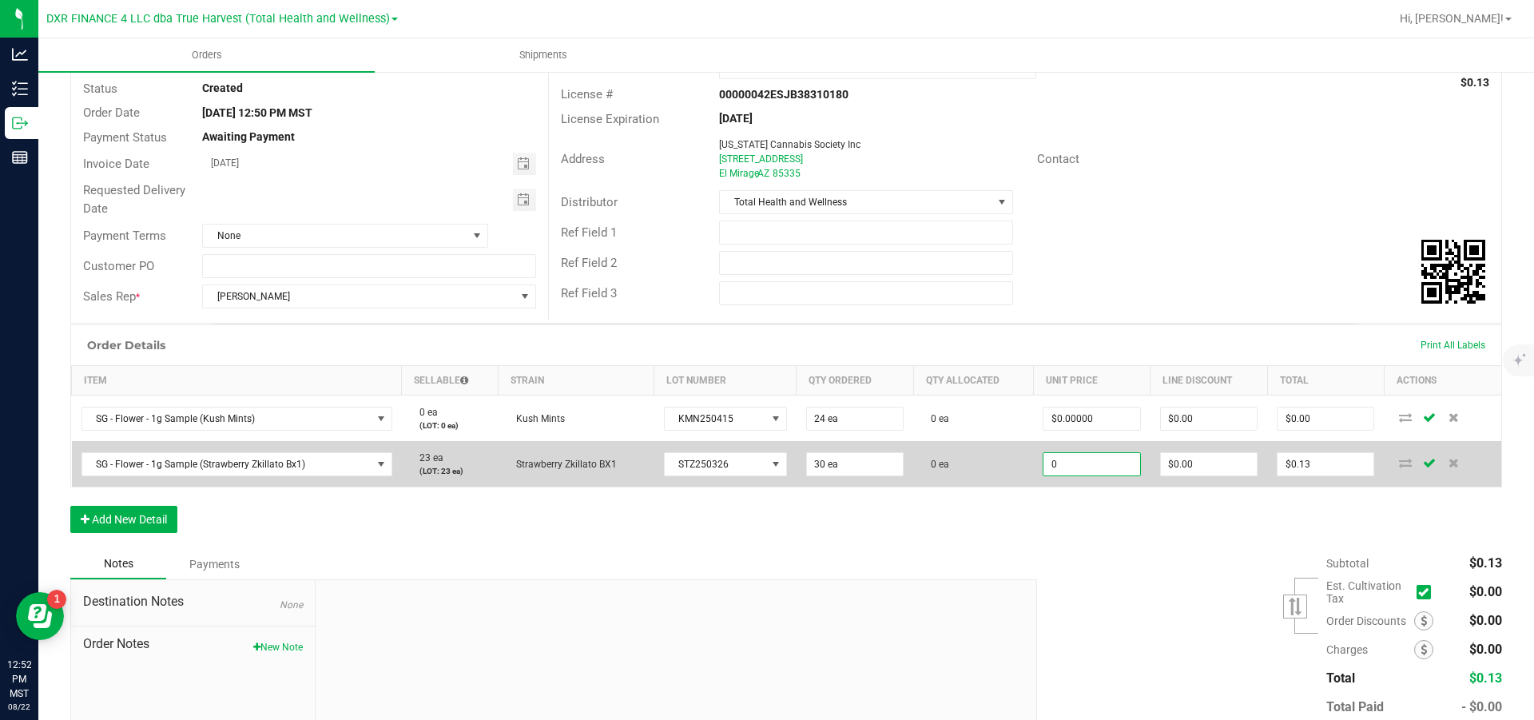
type input "$0.00000"
type input "0"
type input "$0.00"
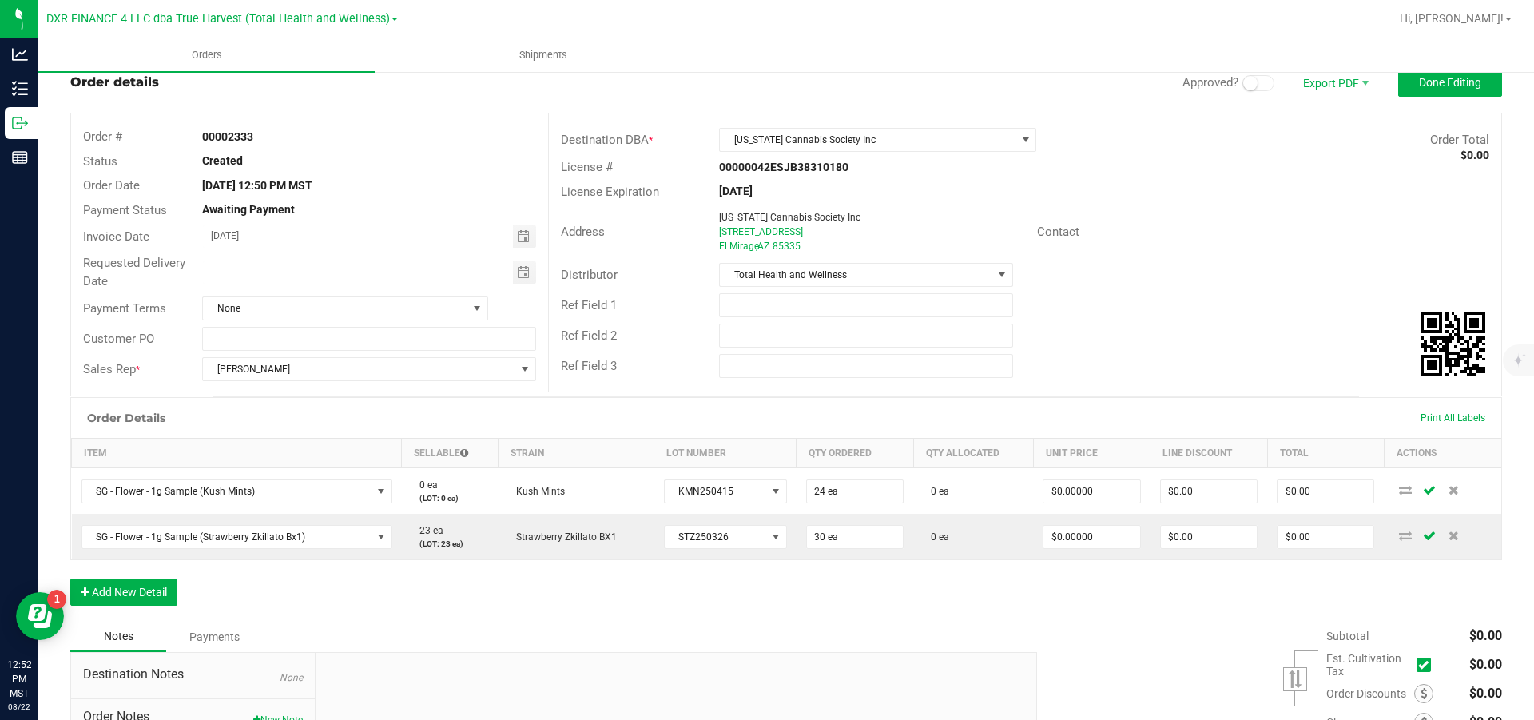
scroll to position [0, 0]
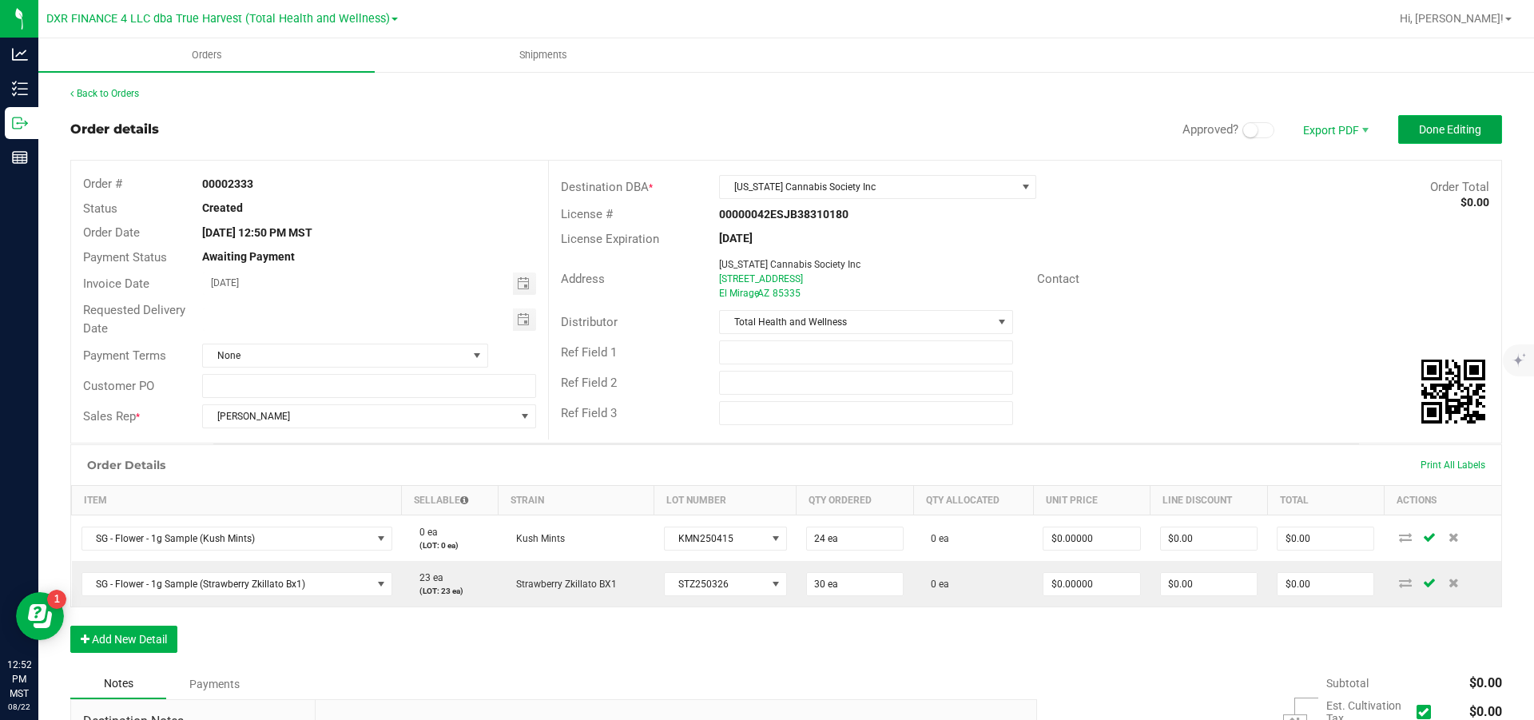
click at [1431, 133] on span "Done Editing" at bounding box center [1450, 129] width 62 height 13
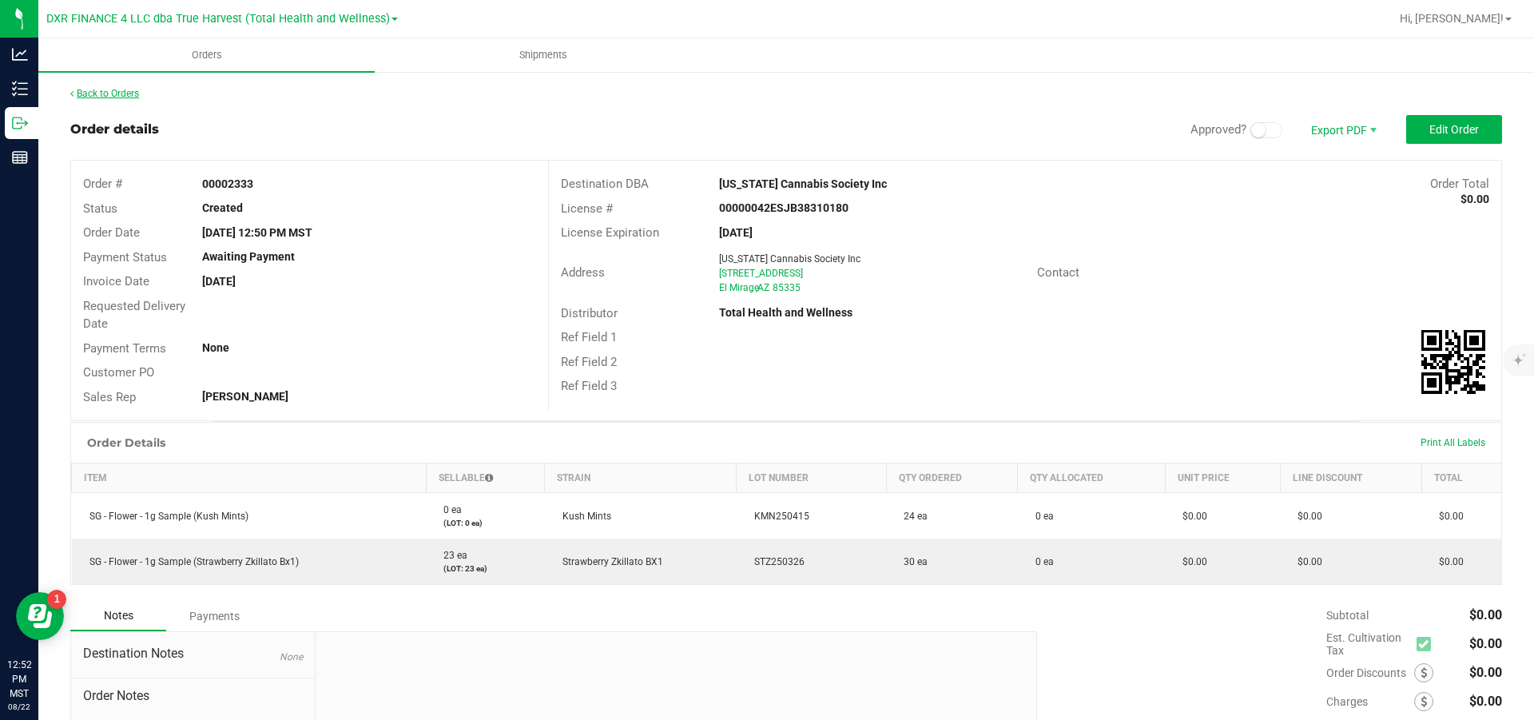
click at [106, 92] on link "Back to Orders" at bounding box center [104, 93] width 69 height 11
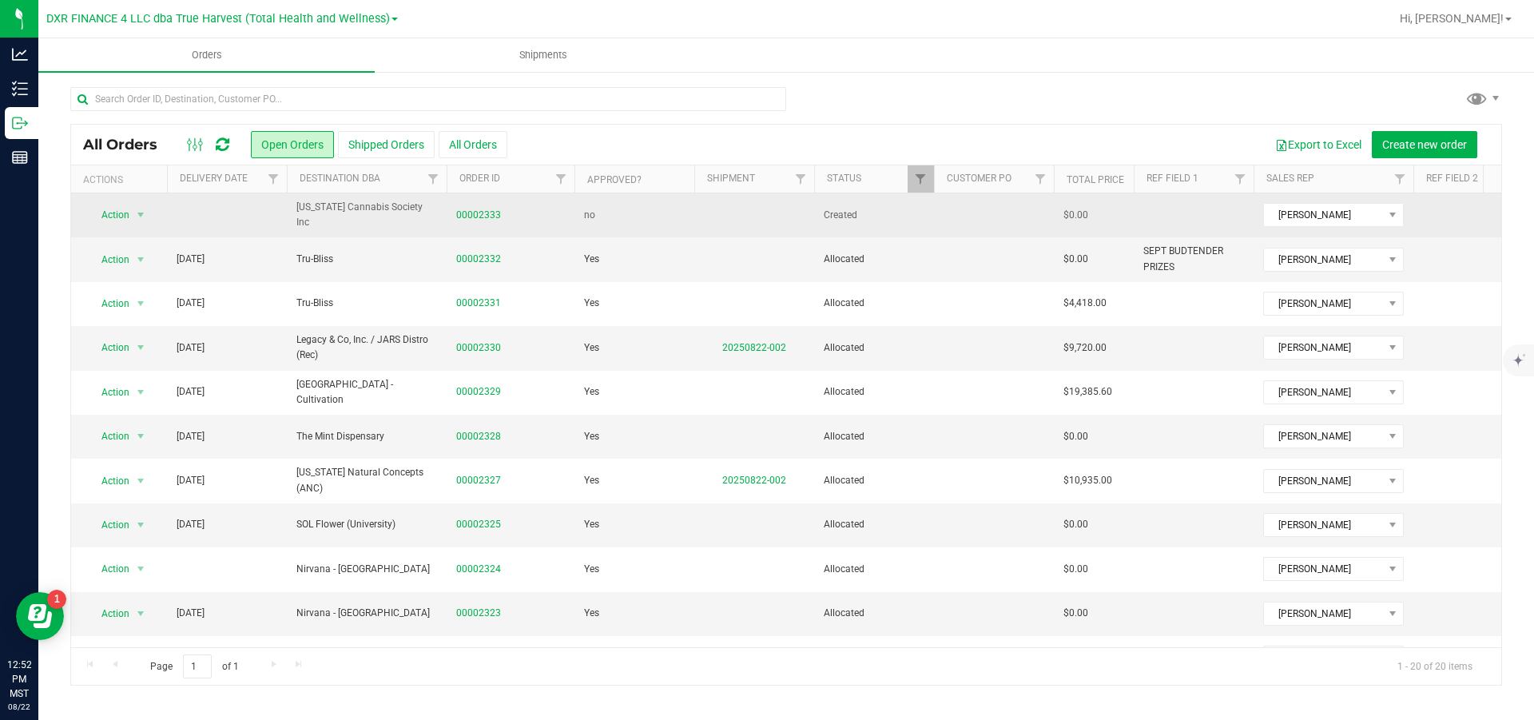
click at [1167, 214] on td at bounding box center [1194, 215] width 120 height 44
type input "Requesting more 1-g samples"
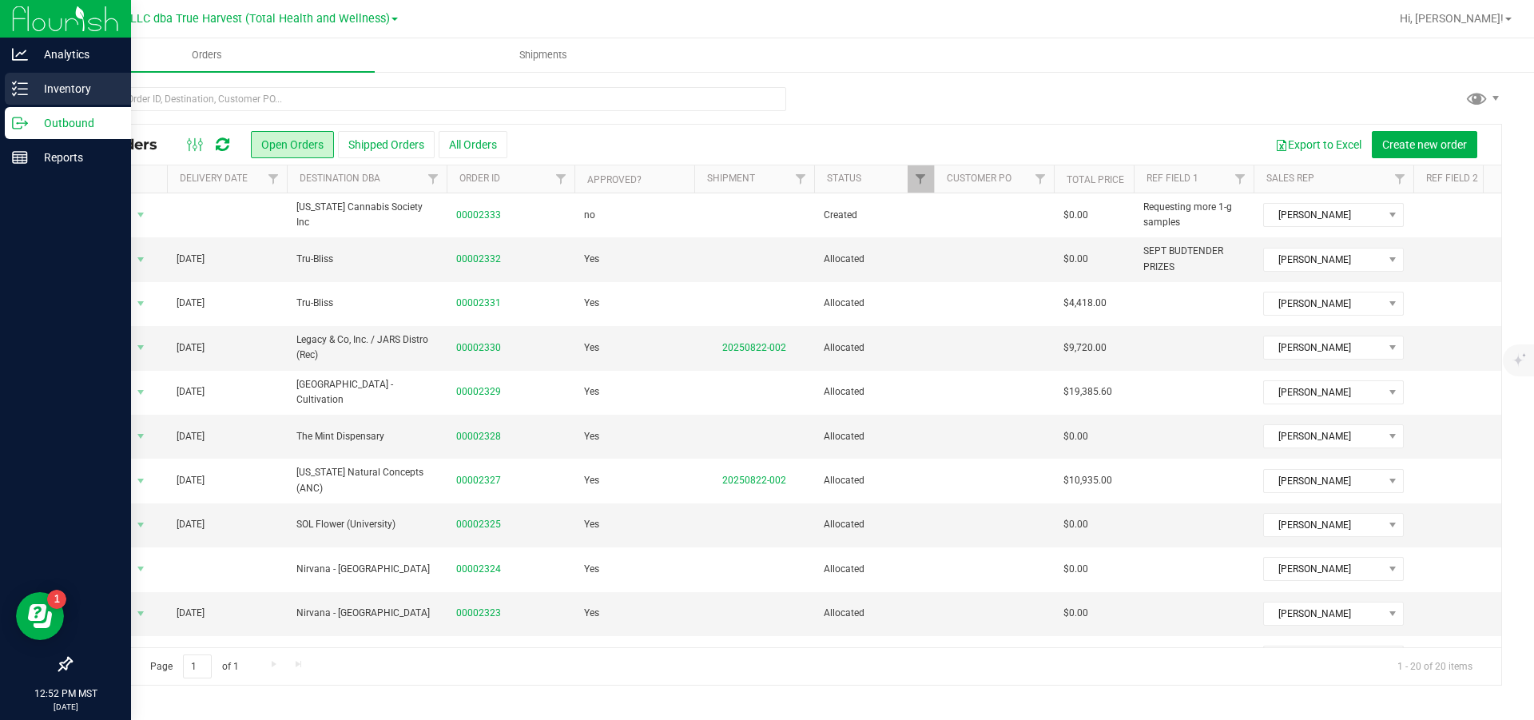
click at [46, 85] on p "Inventory" at bounding box center [76, 88] width 96 height 19
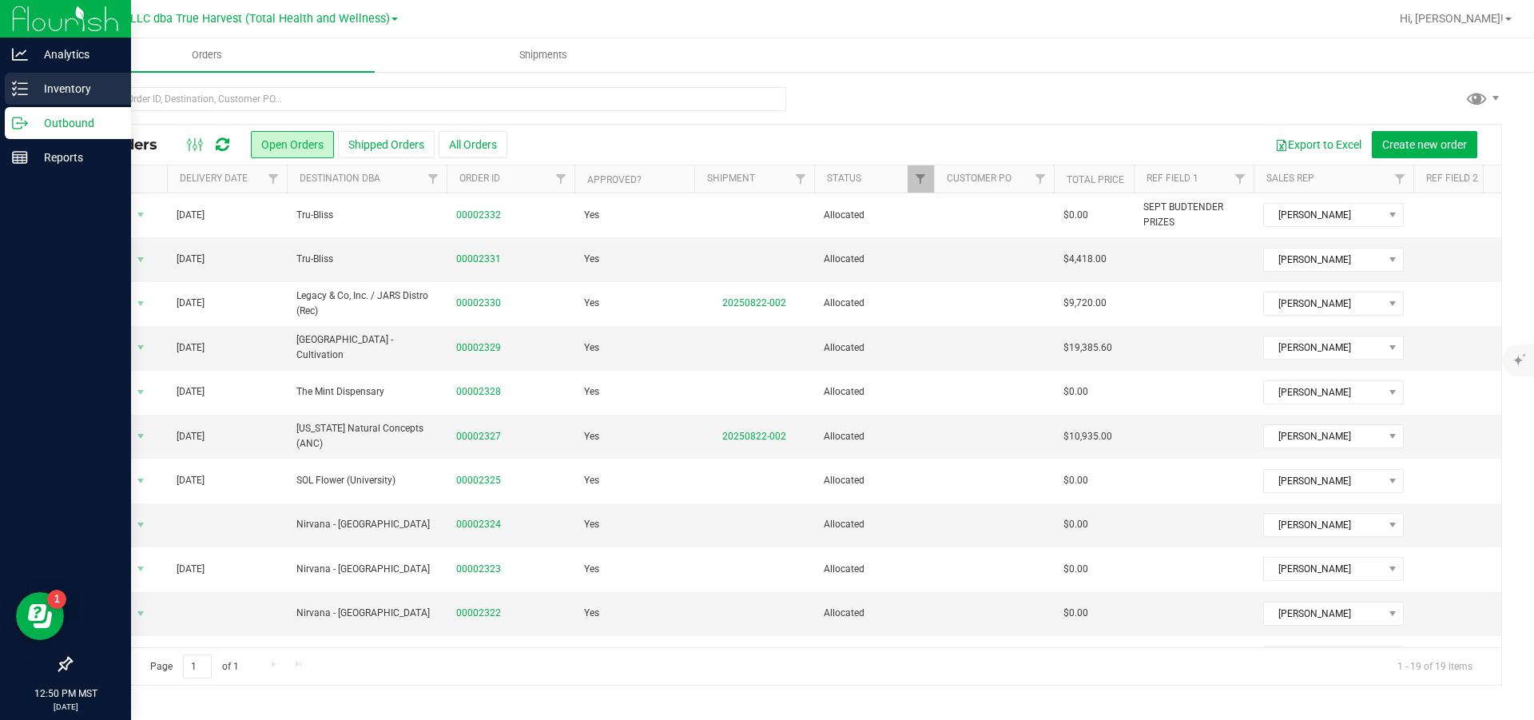
click at [15, 82] on icon at bounding box center [14, 83] width 3 height 2
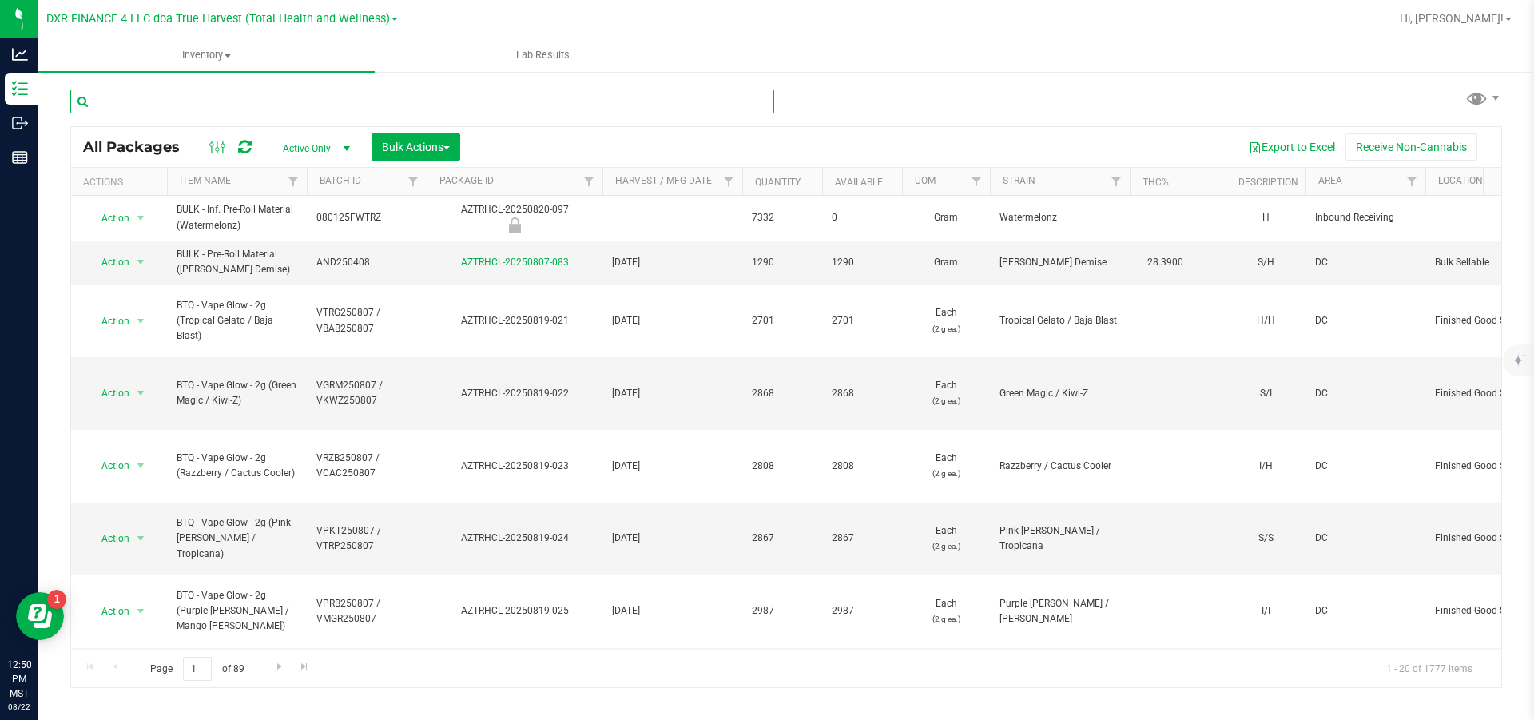
click at [280, 103] on input "text" at bounding box center [422, 101] width 704 height 24
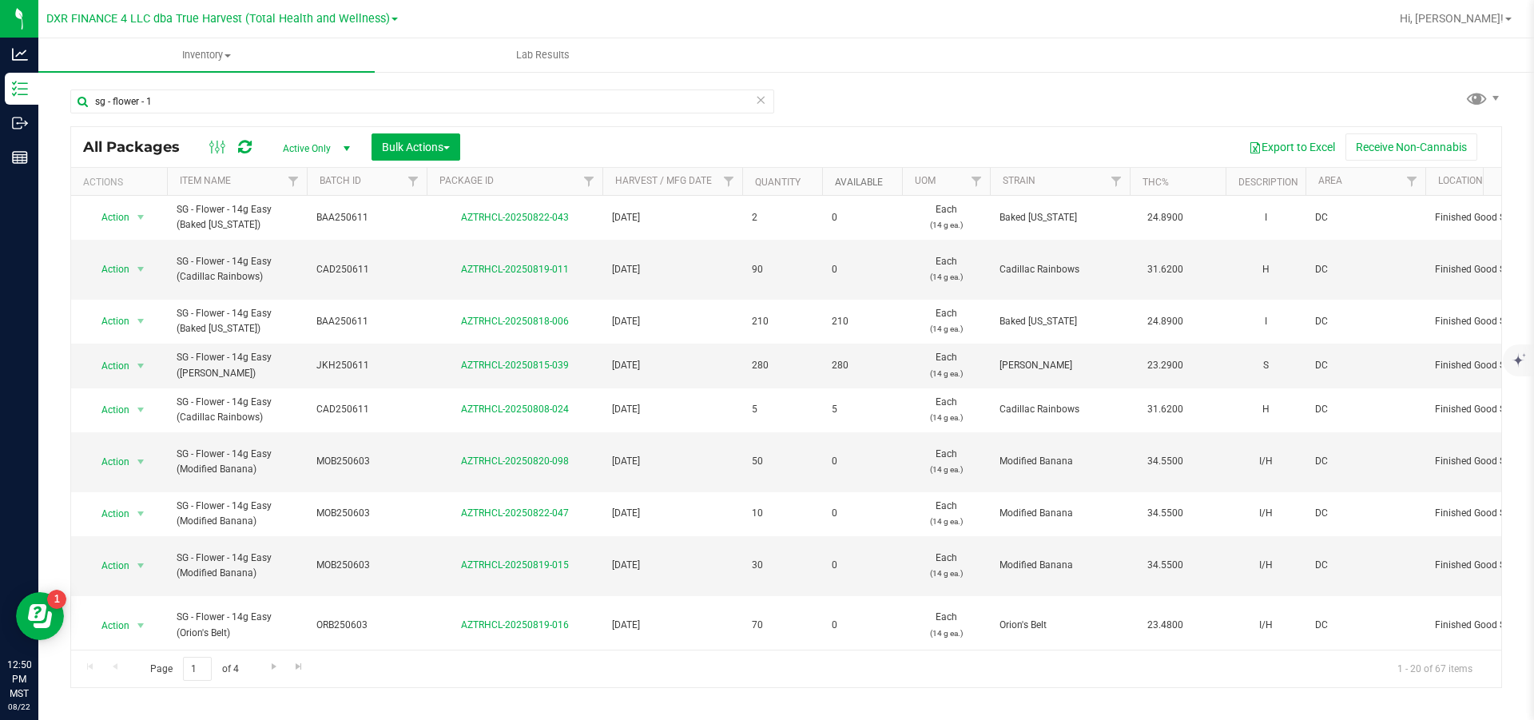
click at [853, 182] on link "Available" at bounding box center [859, 182] width 48 height 11
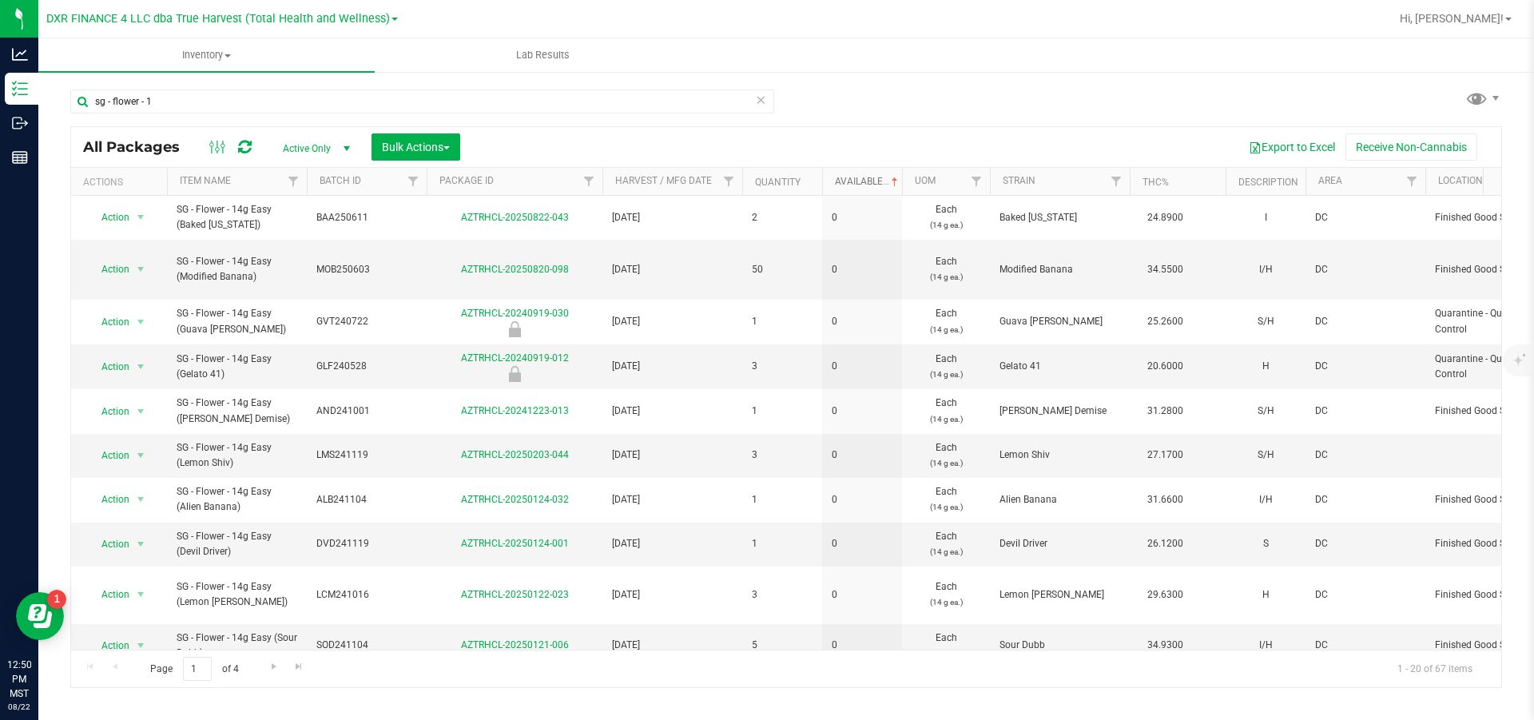
click at [859, 182] on link "Available" at bounding box center [868, 181] width 66 height 11
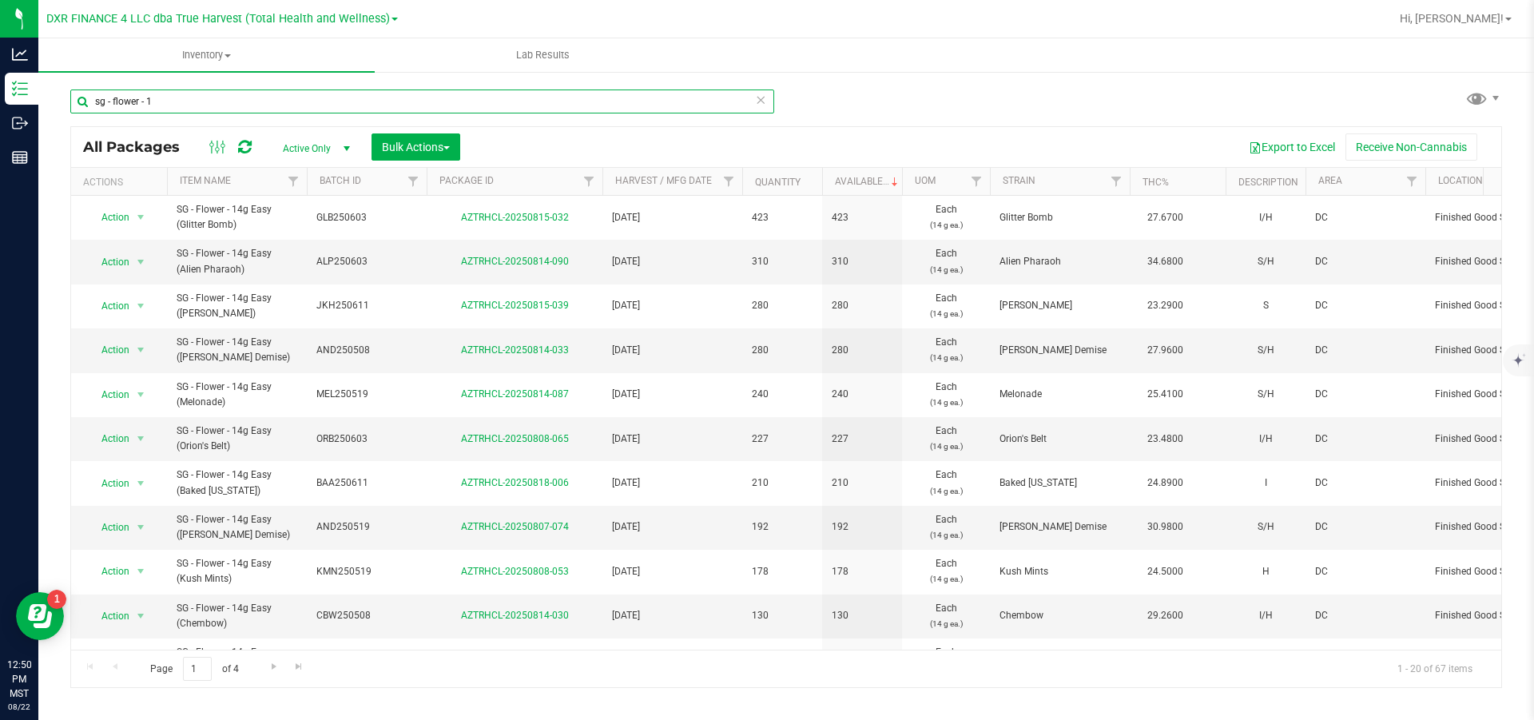
click at [198, 100] on input "sg - flower - 1" at bounding box center [422, 101] width 704 height 24
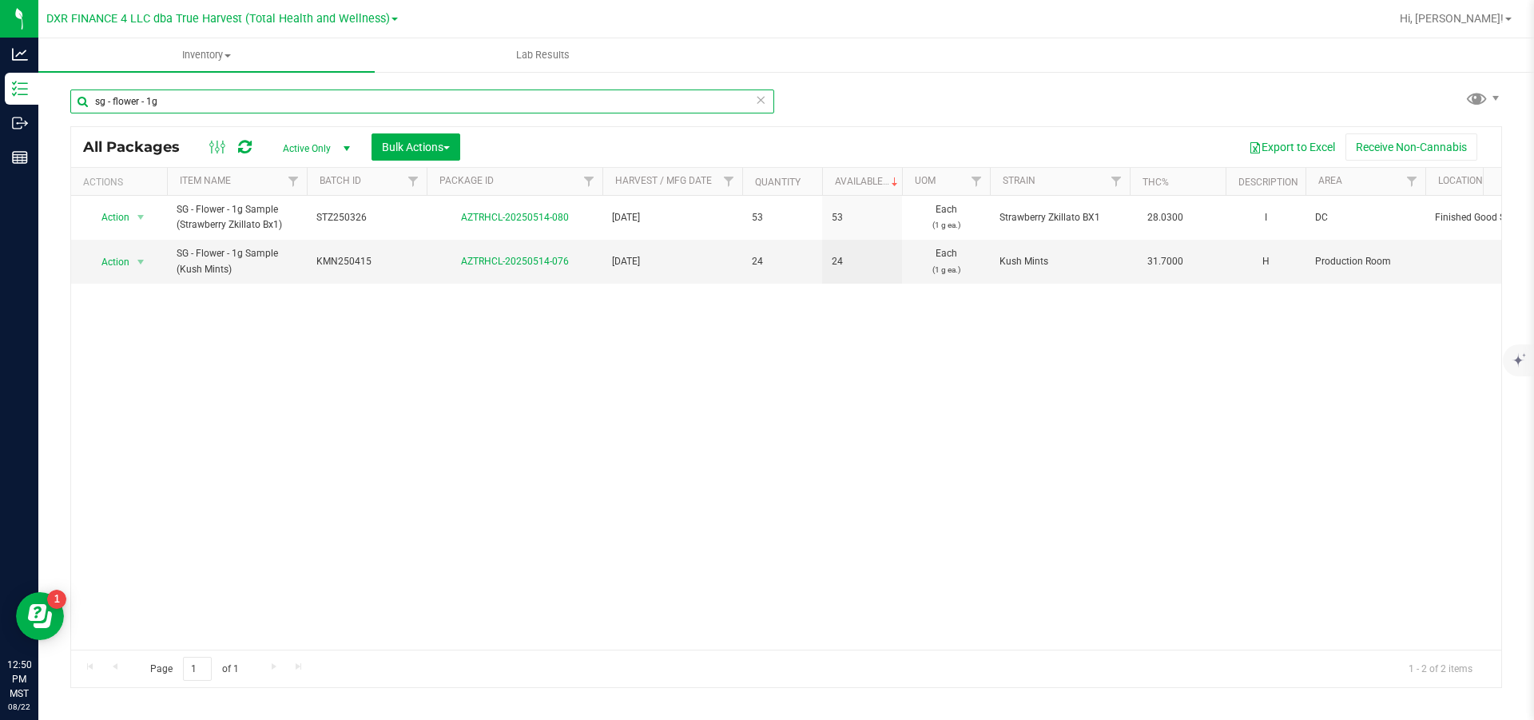
type input "sg - flower - 1g"
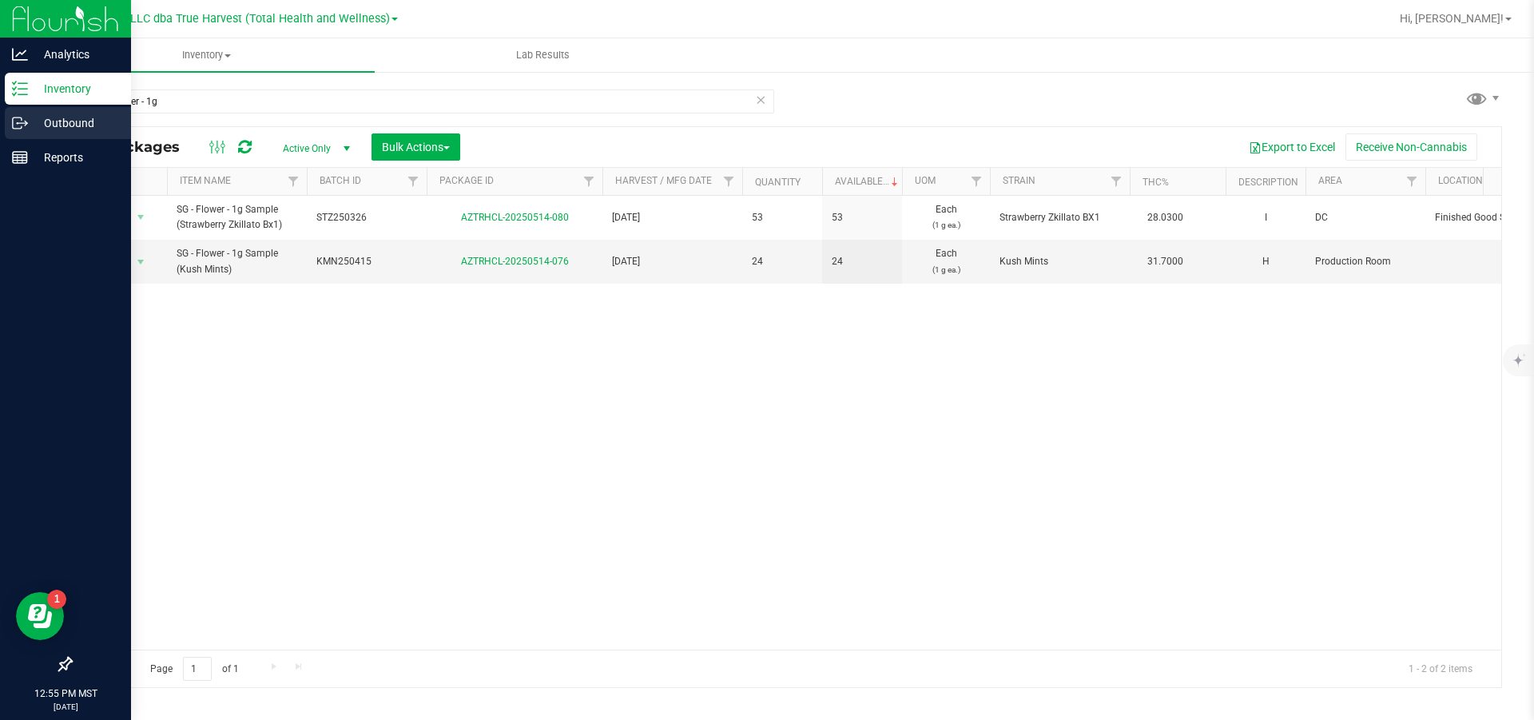
click at [67, 120] on p "Outbound" at bounding box center [76, 122] width 96 height 19
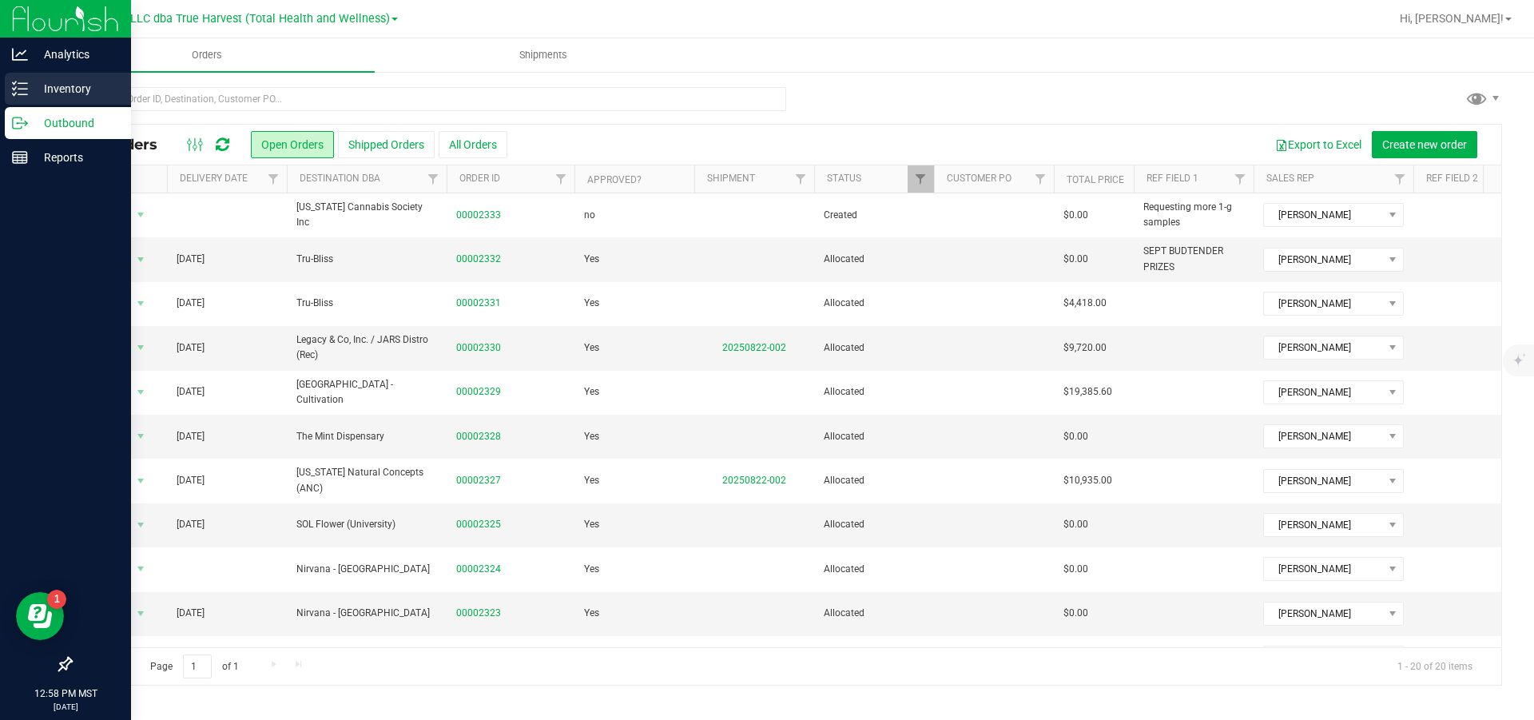
click at [56, 82] on p "Inventory" at bounding box center [76, 88] width 96 height 19
